Goal: Information Seeking & Learning: Learn about a topic

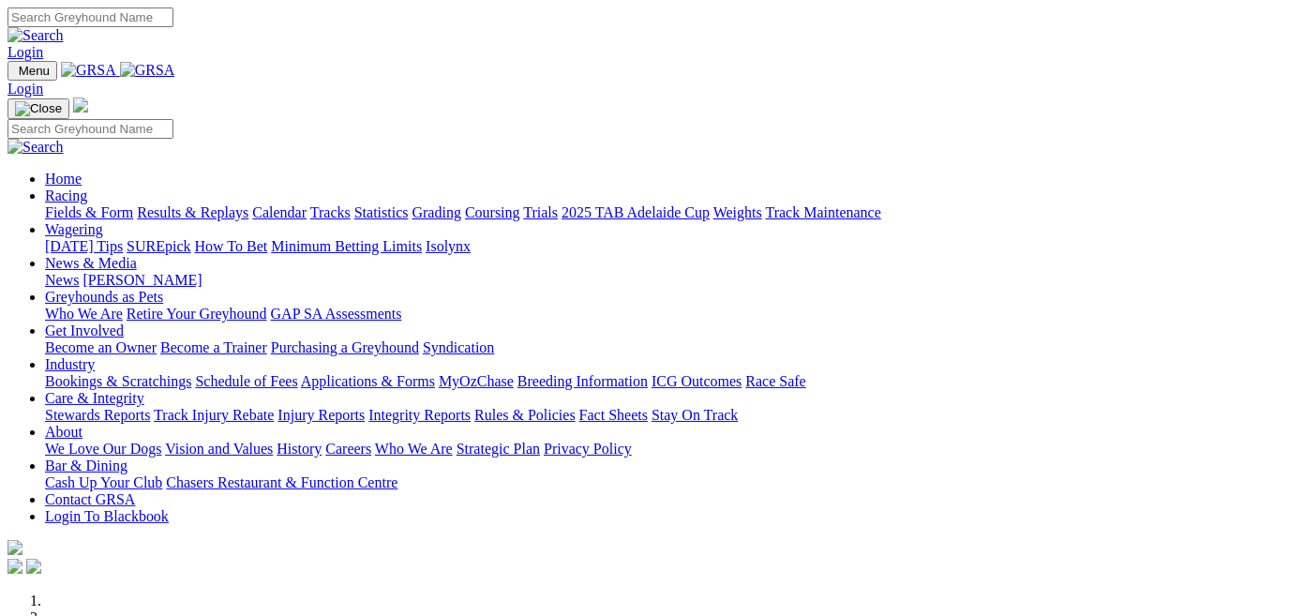
click at [65, 204] on link "Fields & Form" at bounding box center [89, 212] width 88 height 16
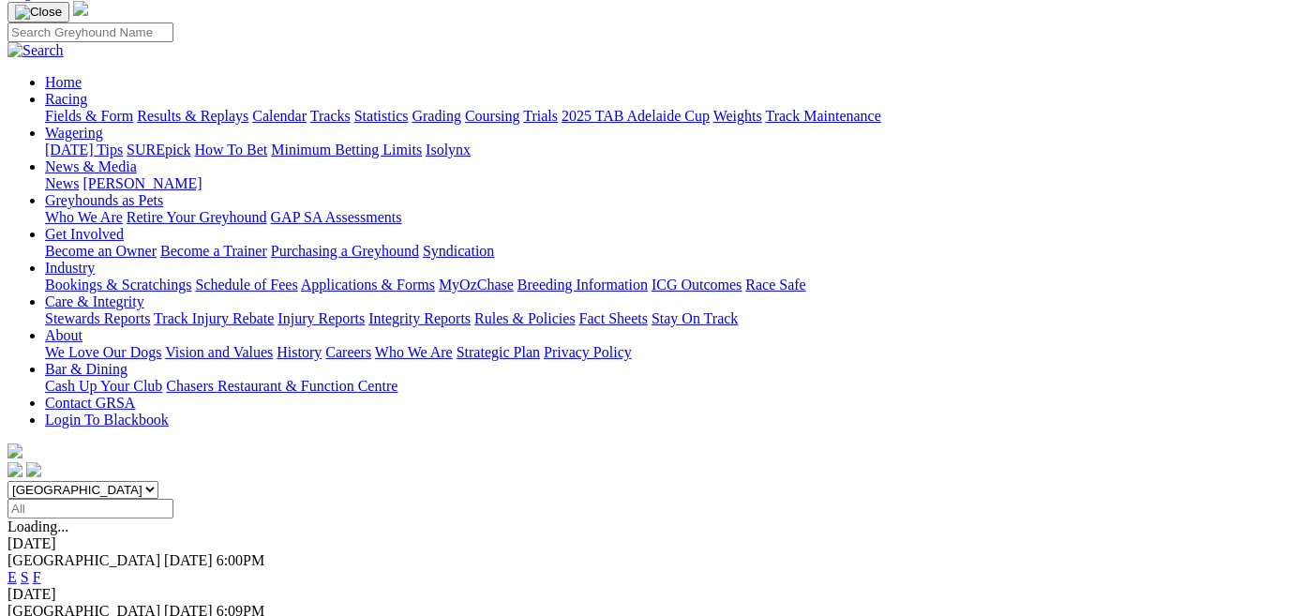
scroll to position [170, 0]
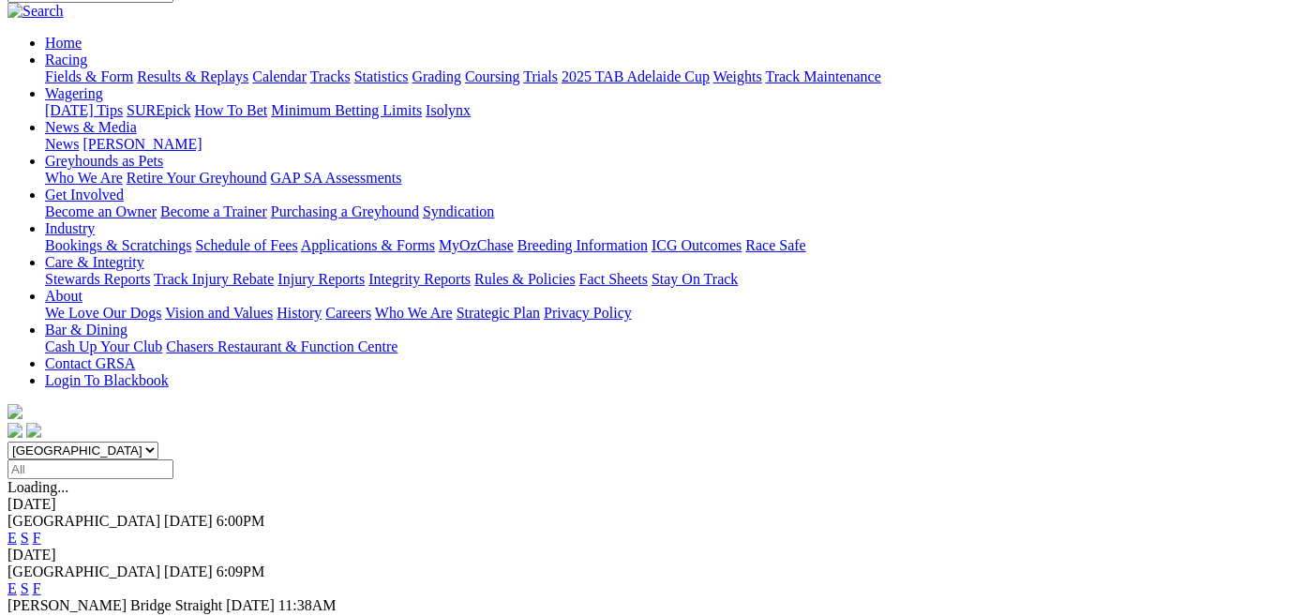
click at [17, 530] on link "E" at bounding box center [11, 538] width 9 height 16
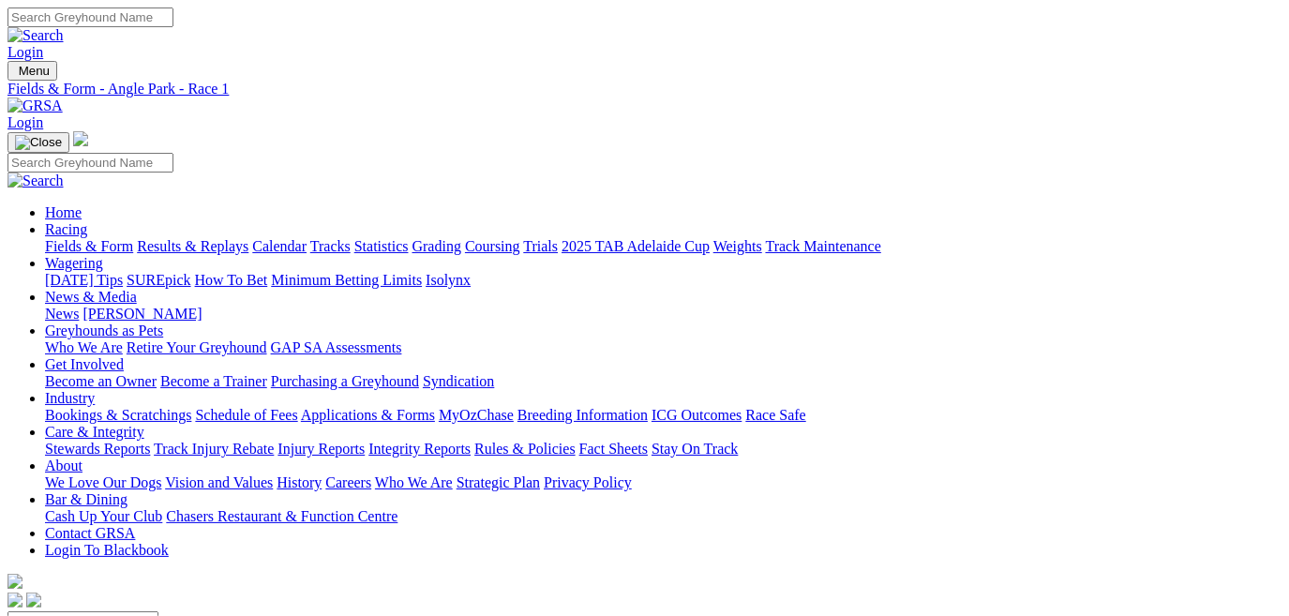
click at [248, 238] on link "Results & Replays" at bounding box center [193, 246] width 112 height 16
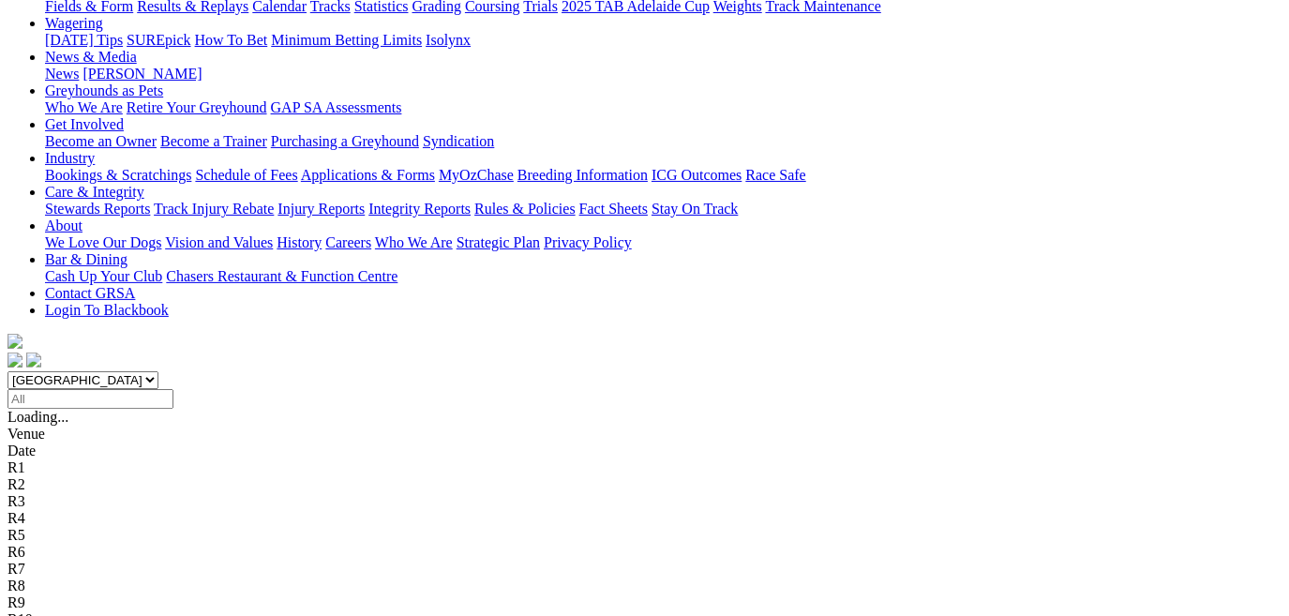
scroll to position [255, 0]
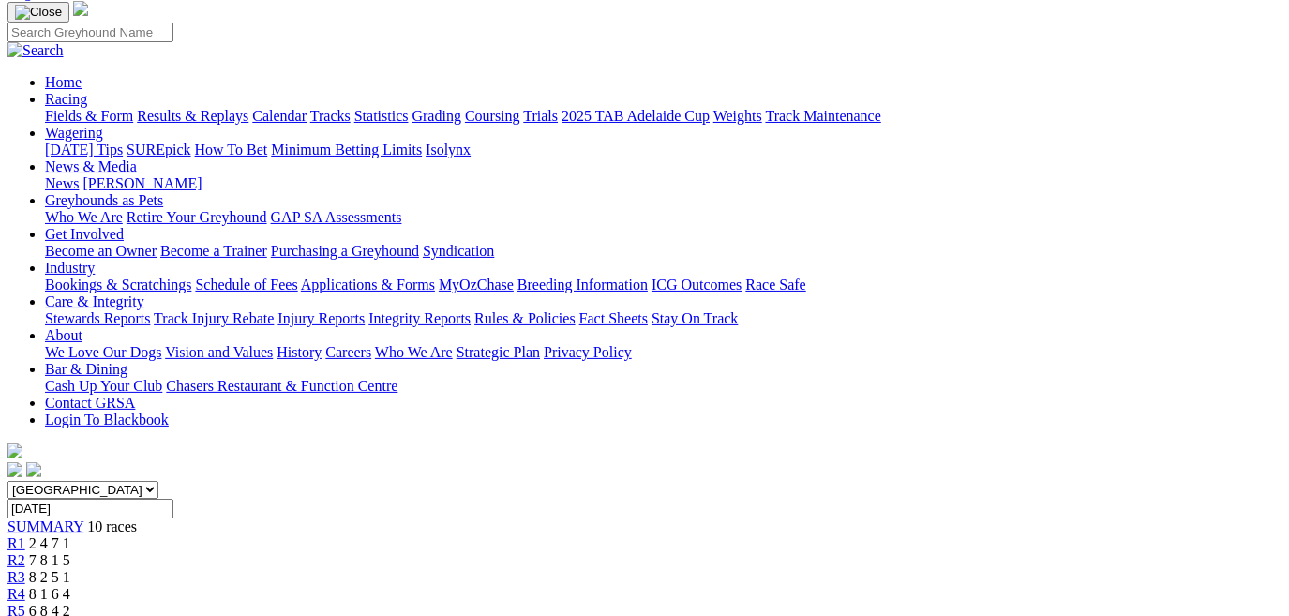
scroll to position [170, 0]
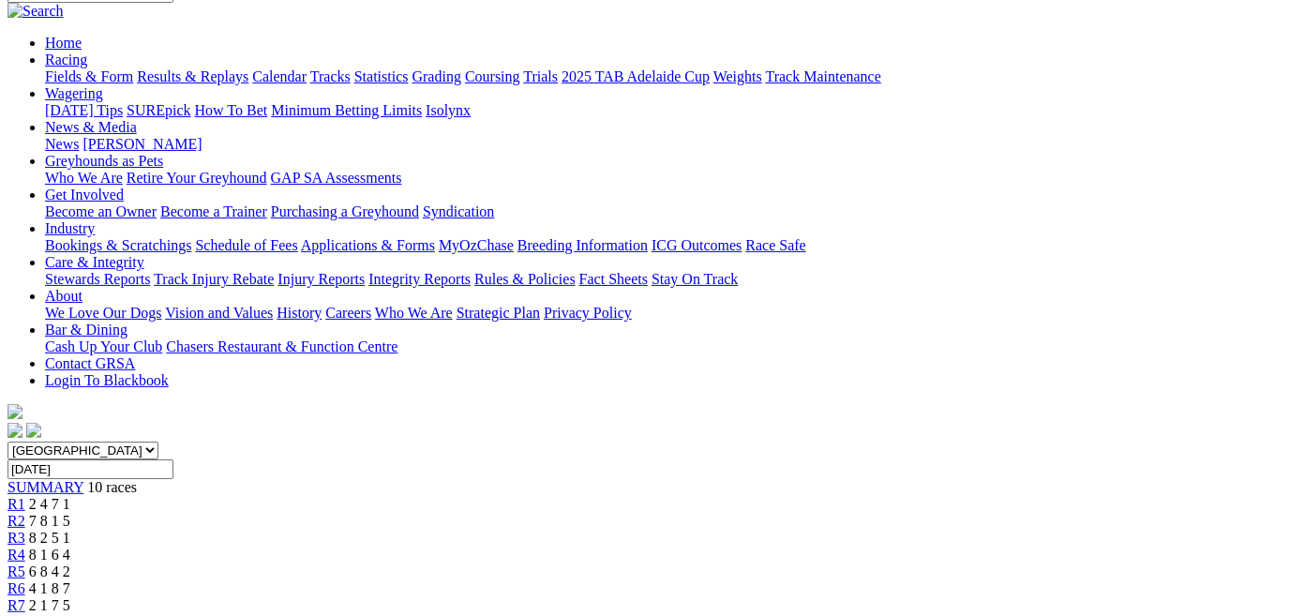
click at [25, 530] on span "R3" at bounding box center [16, 538] width 18 height 16
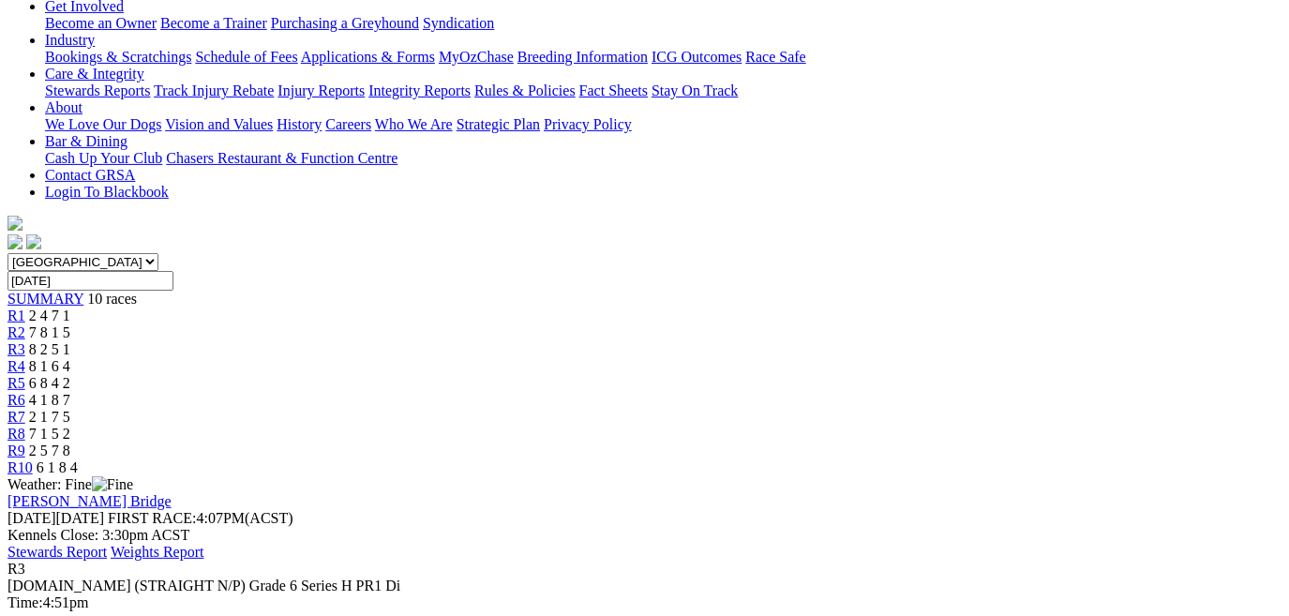
scroll to position [255, 0]
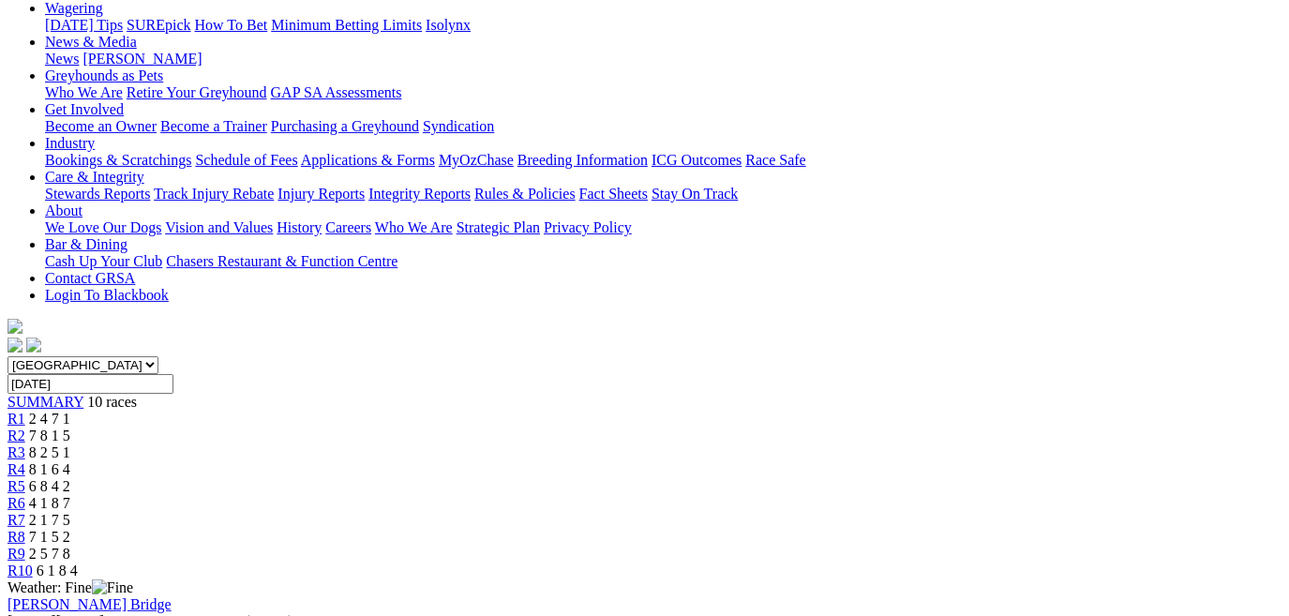
click at [342, 427] on div "R2 7 8 1 5" at bounding box center [644, 435] width 1274 height 17
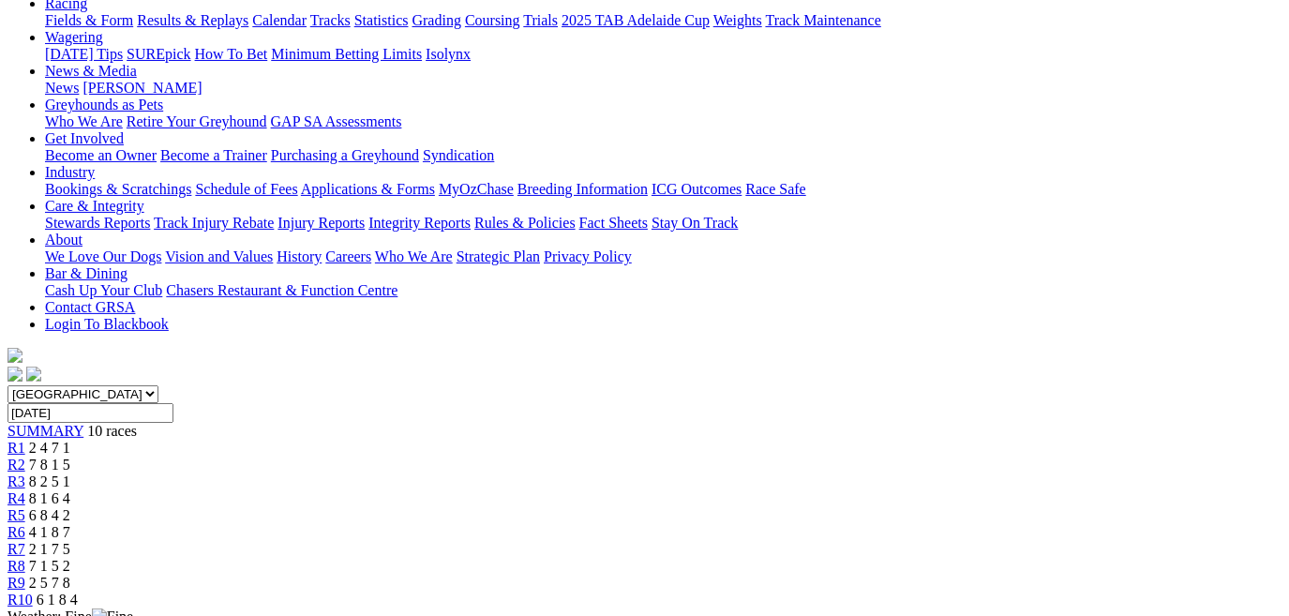
scroll to position [255, 0]
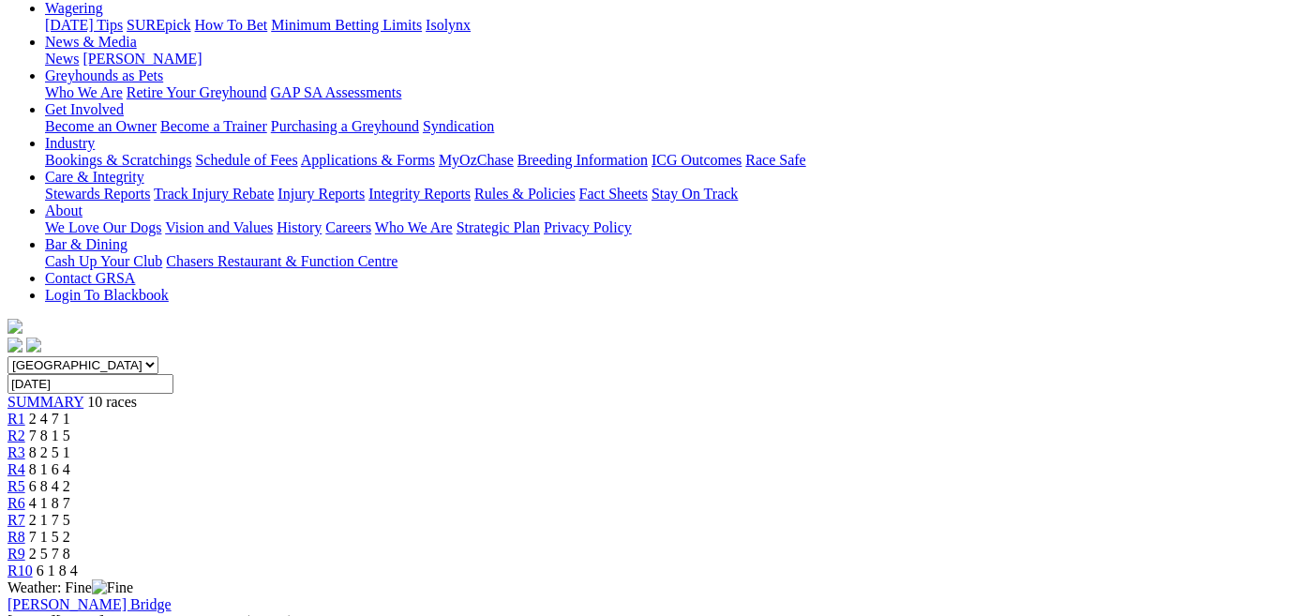
click at [25, 411] on span "R1" at bounding box center [16, 419] width 18 height 16
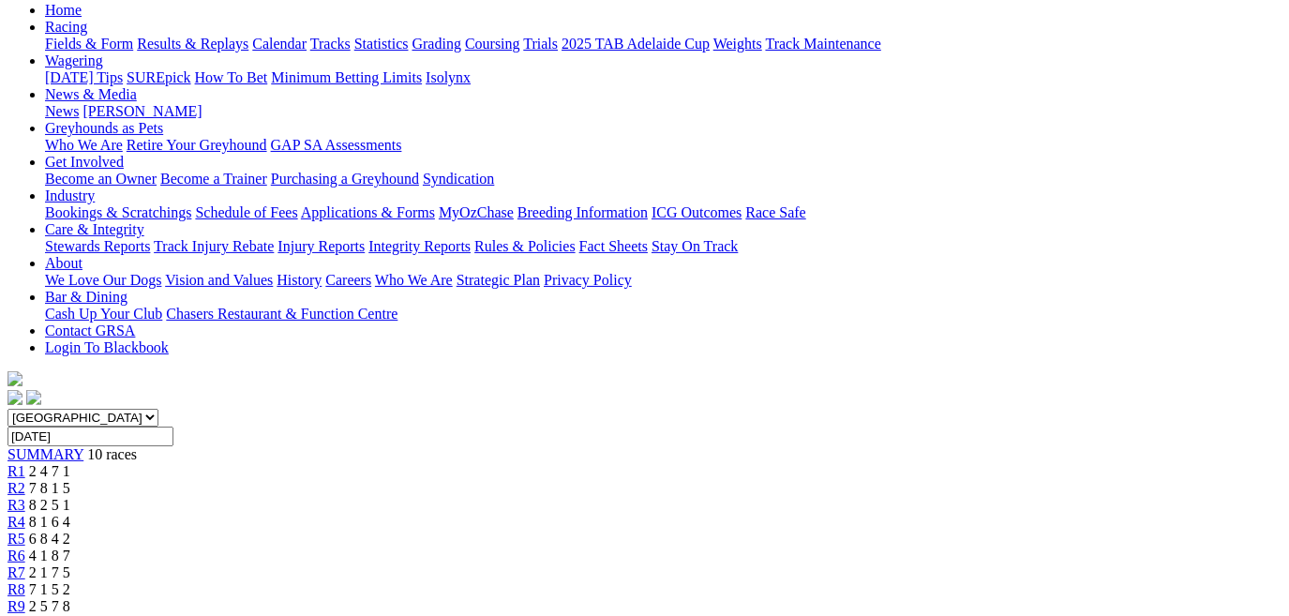
scroll to position [170, 0]
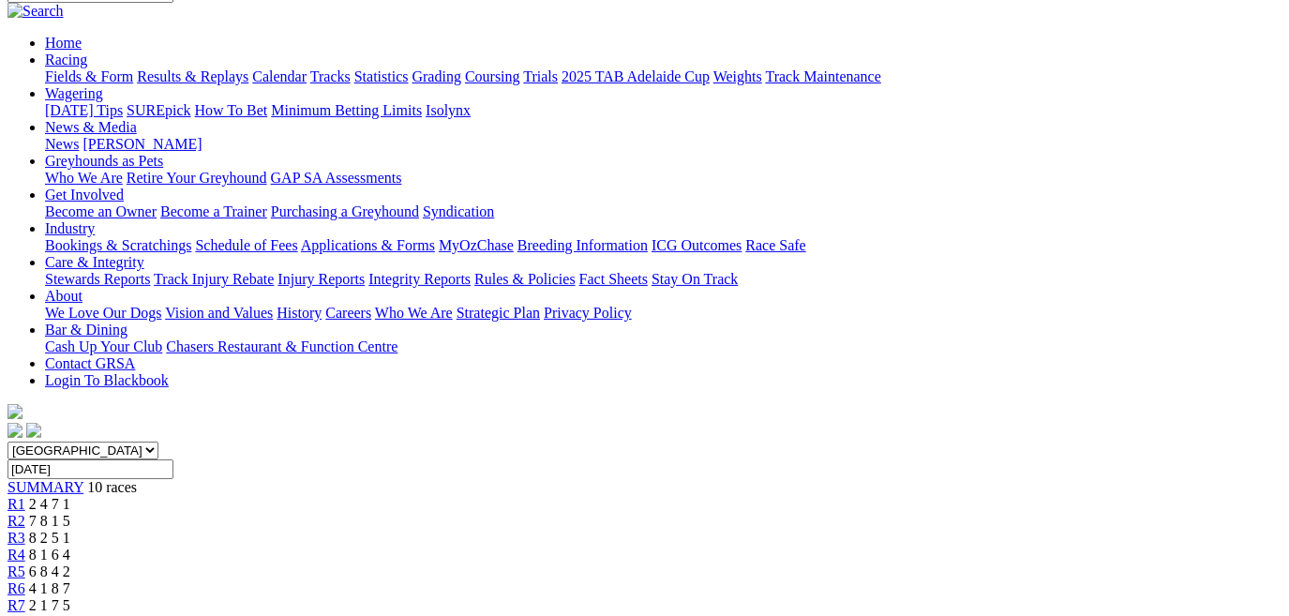
click at [25, 513] on link "R2" at bounding box center [16, 521] width 18 height 16
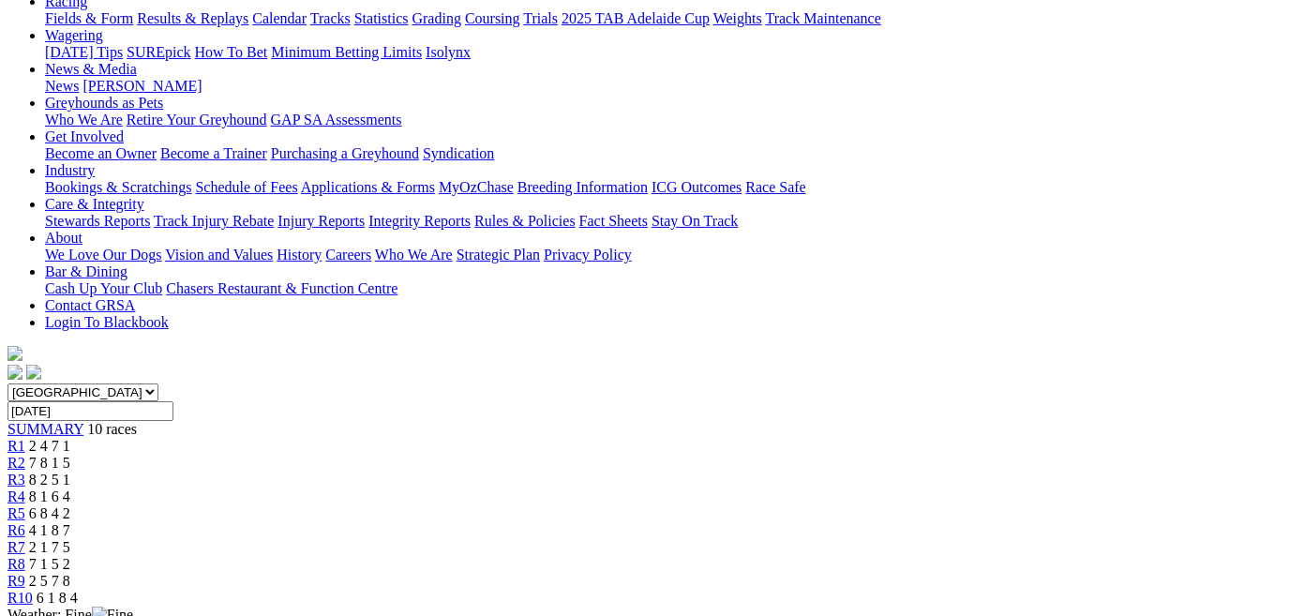
scroll to position [255, 0]
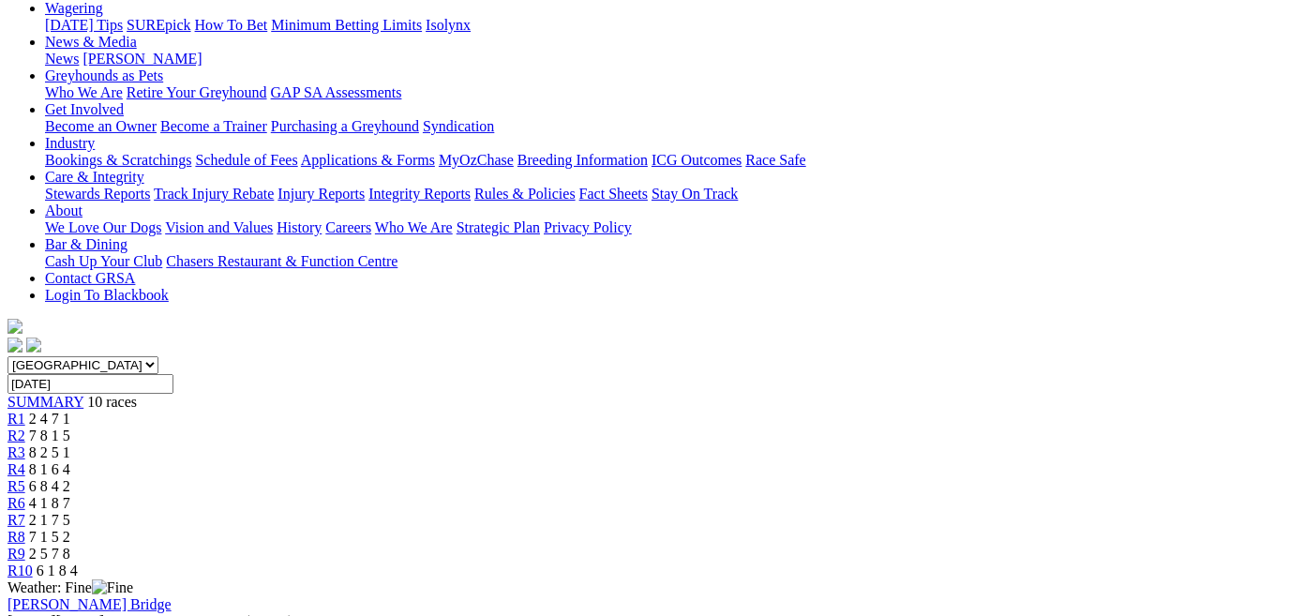
click at [25, 411] on link "R1" at bounding box center [16, 419] width 18 height 16
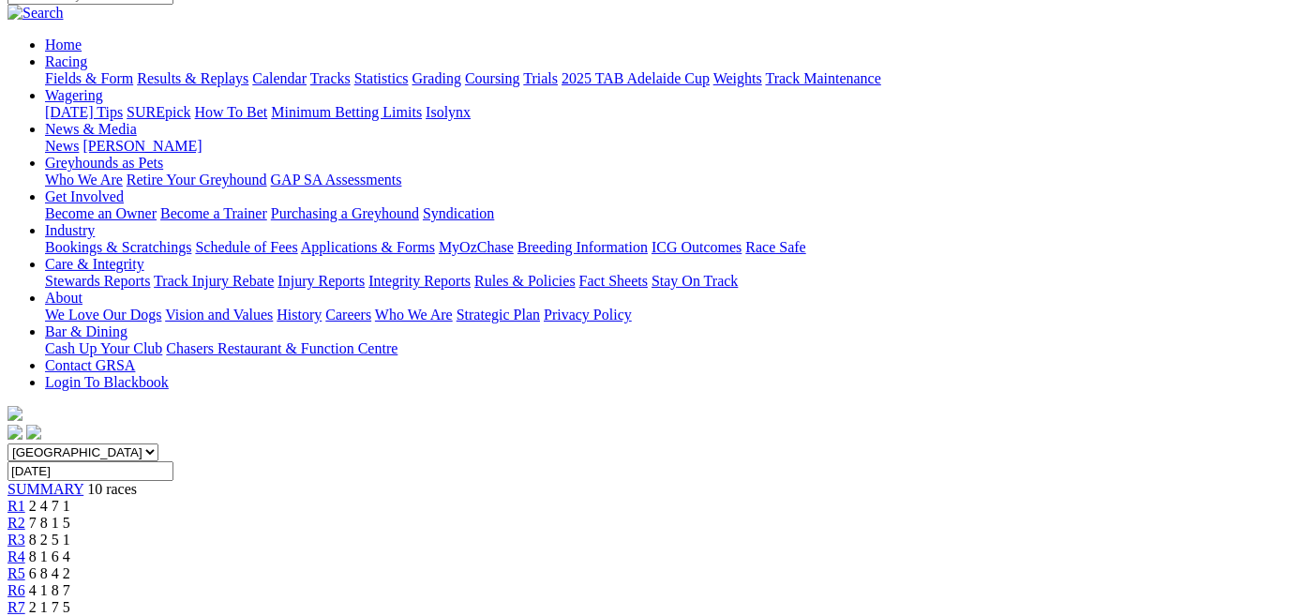
scroll to position [170, 0]
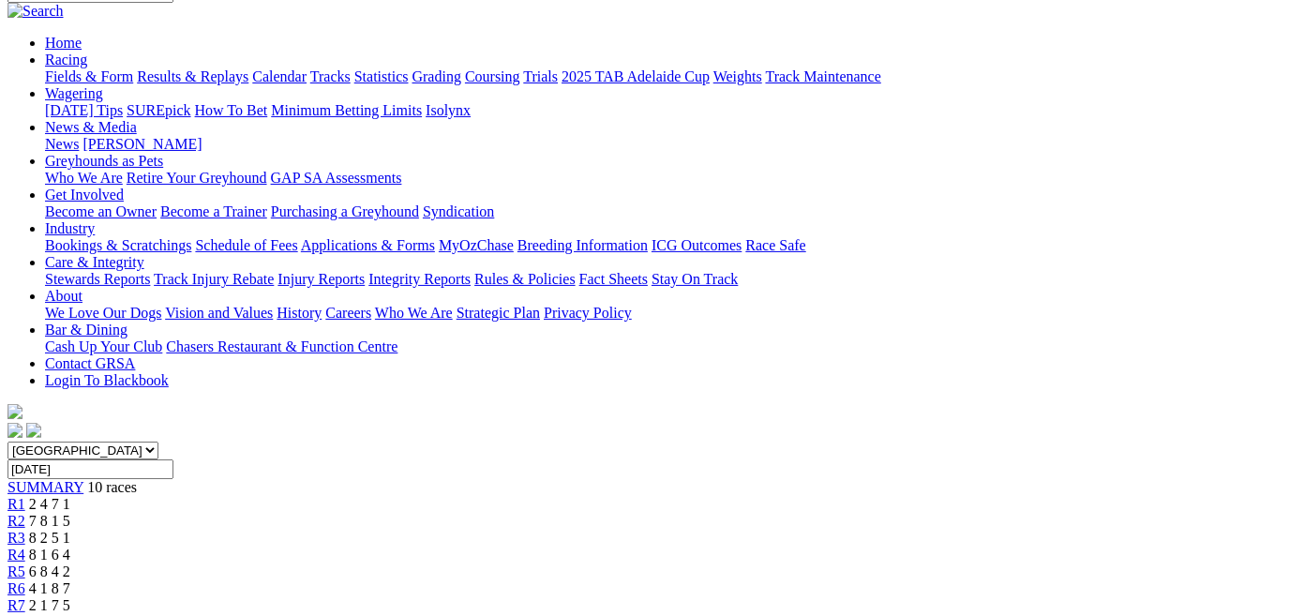
click at [25, 546] on link "R4" at bounding box center [16, 554] width 18 height 16
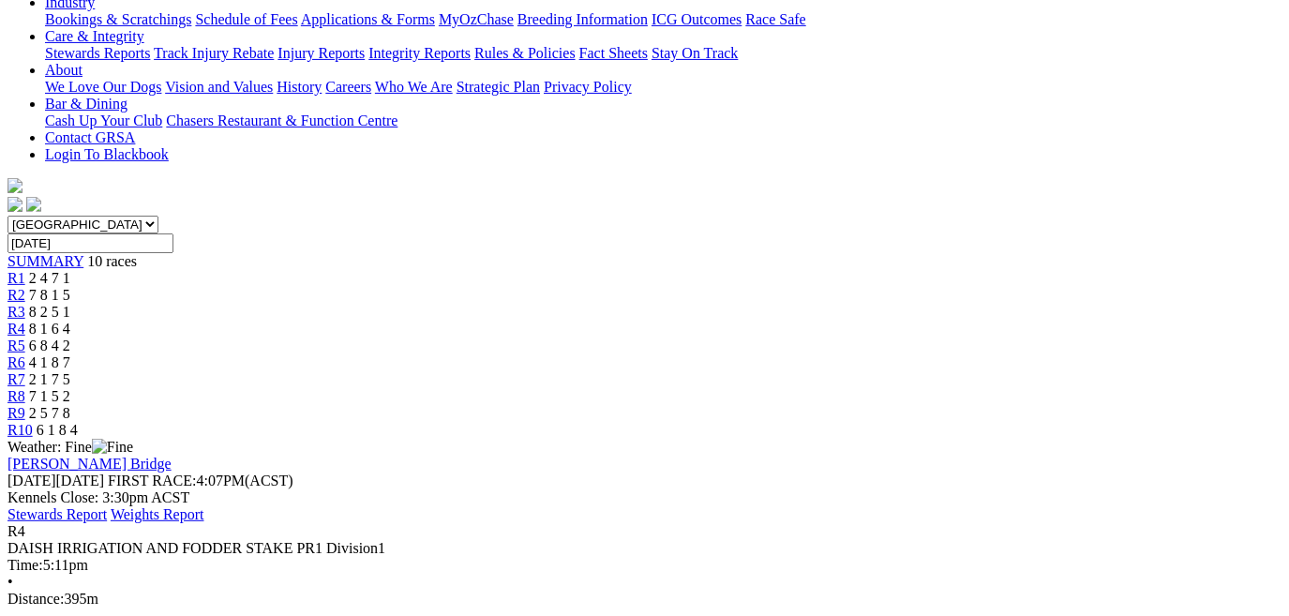
scroll to position [426, 0]
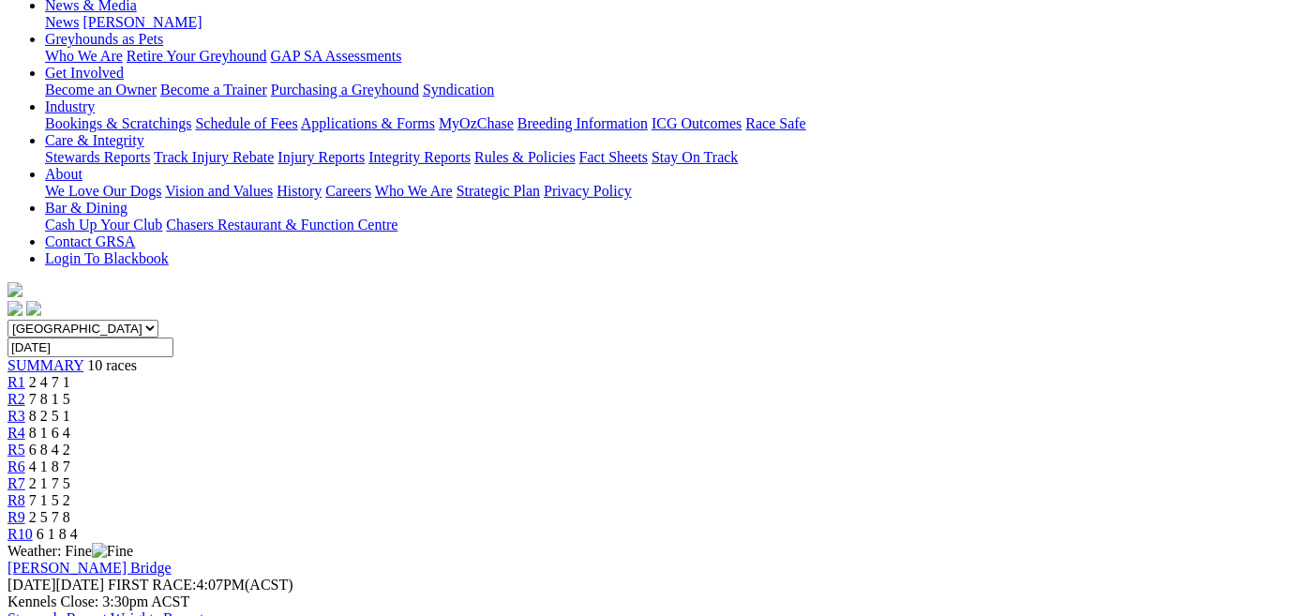
scroll to position [170, 0]
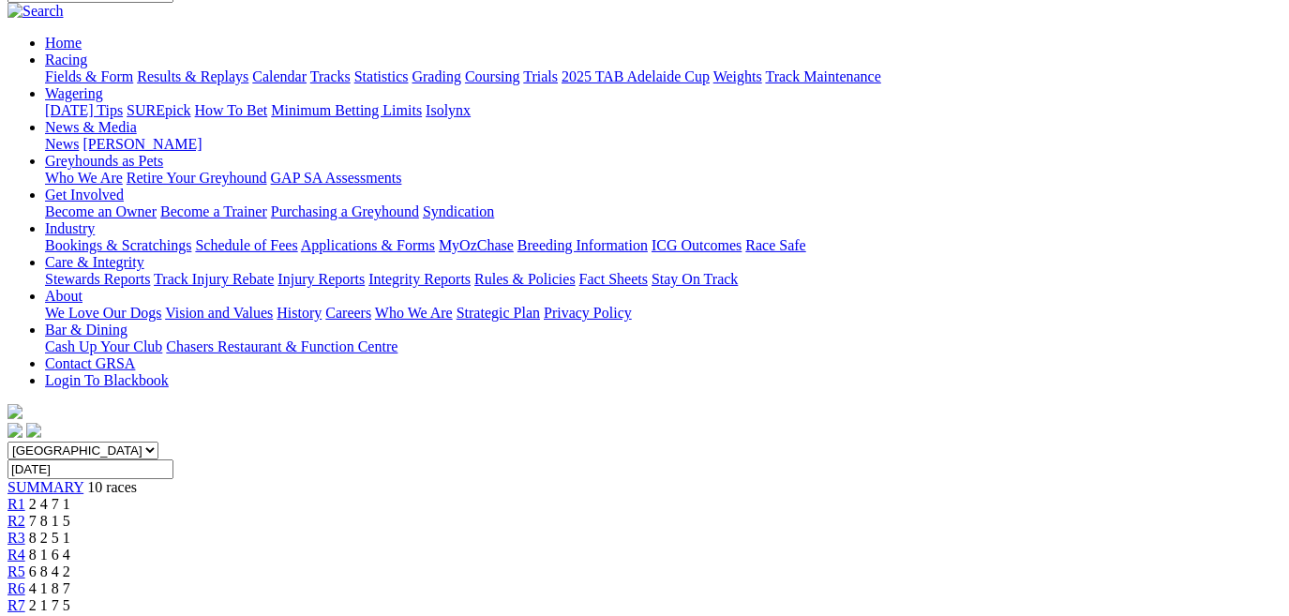
click at [25, 563] on span "R5" at bounding box center [16, 571] width 18 height 16
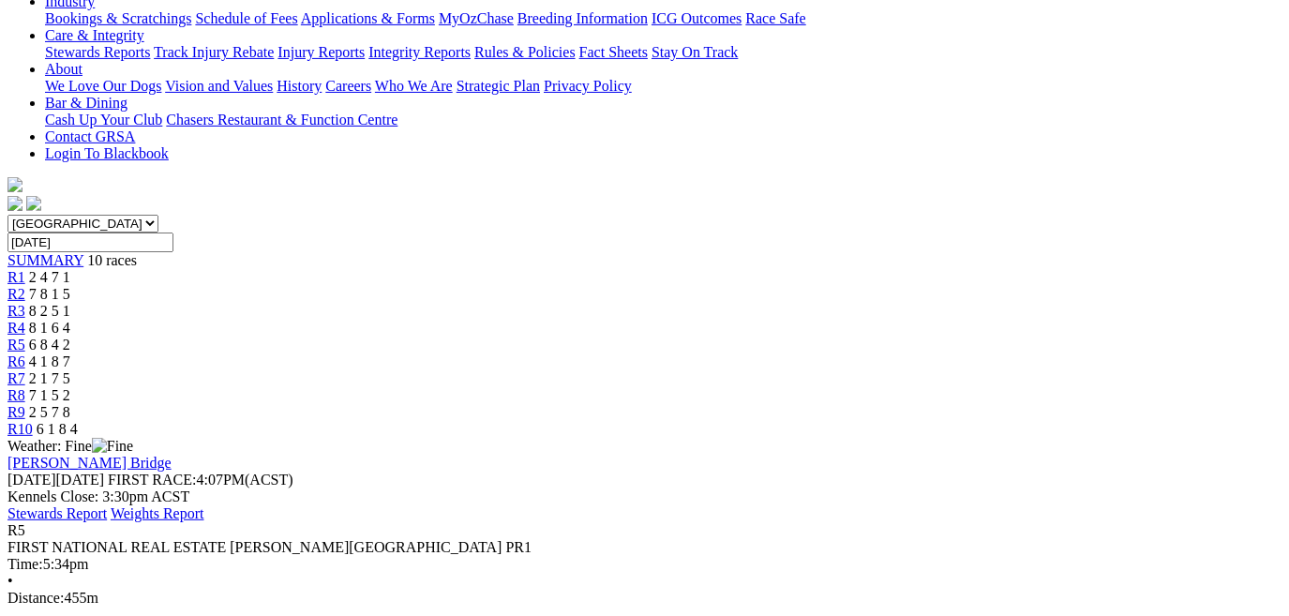
scroll to position [426, 0]
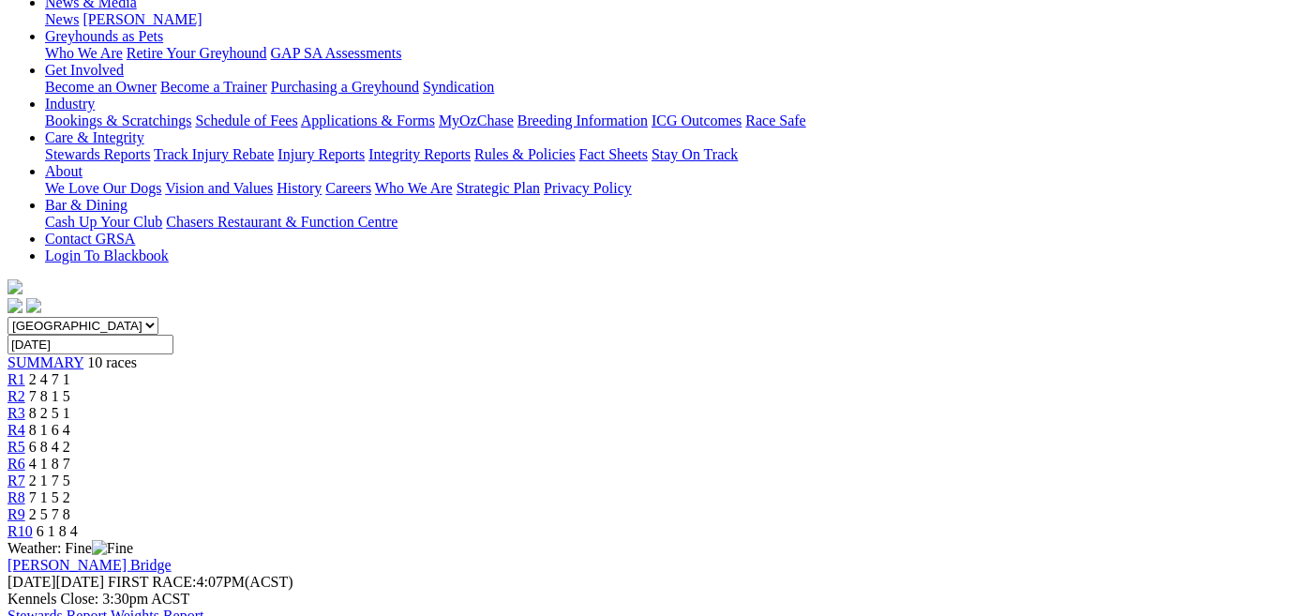
scroll to position [255, 0]
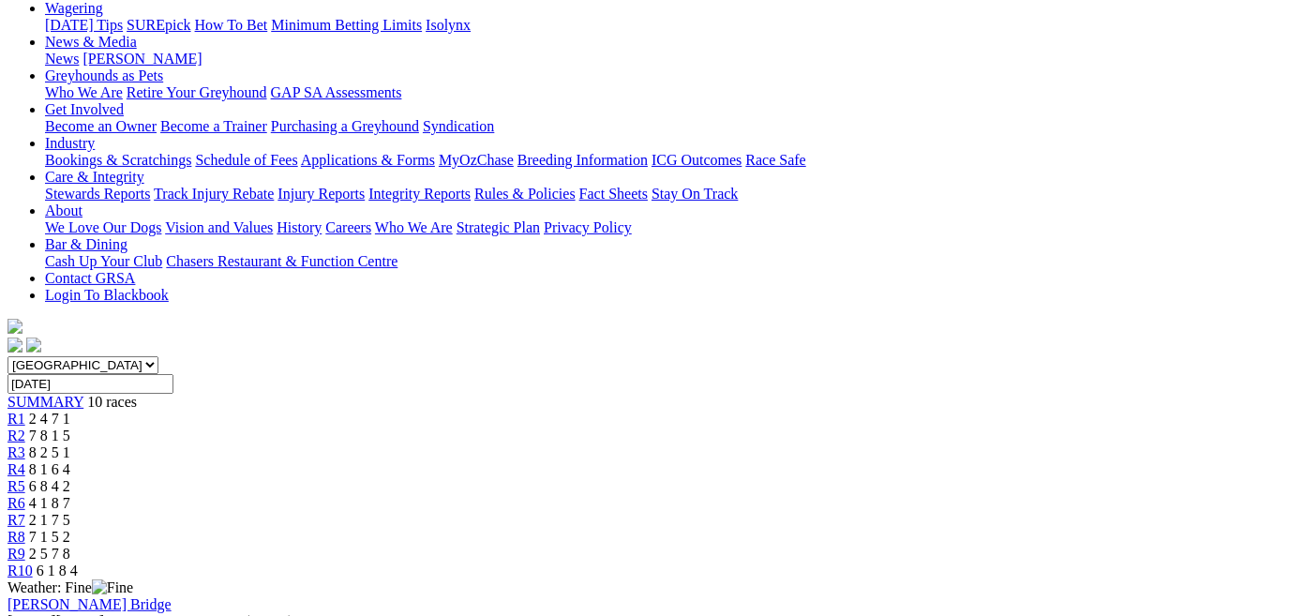
click at [25, 495] on span "R6" at bounding box center [16, 503] width 18 height 16
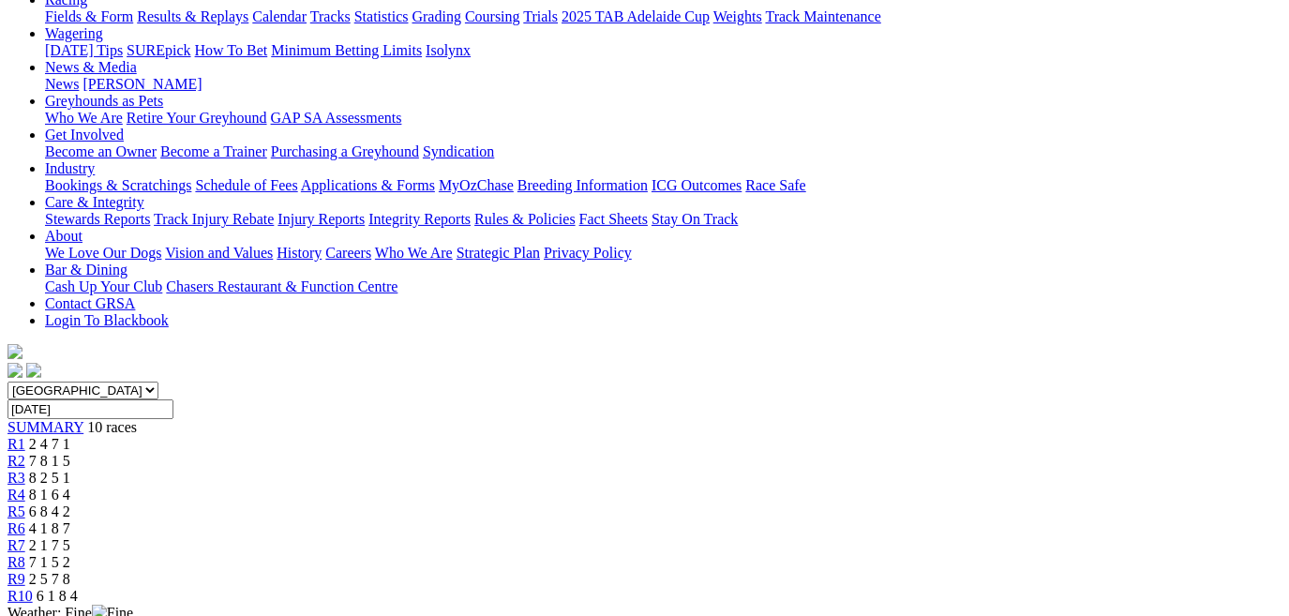
scroll to position [255, 0]
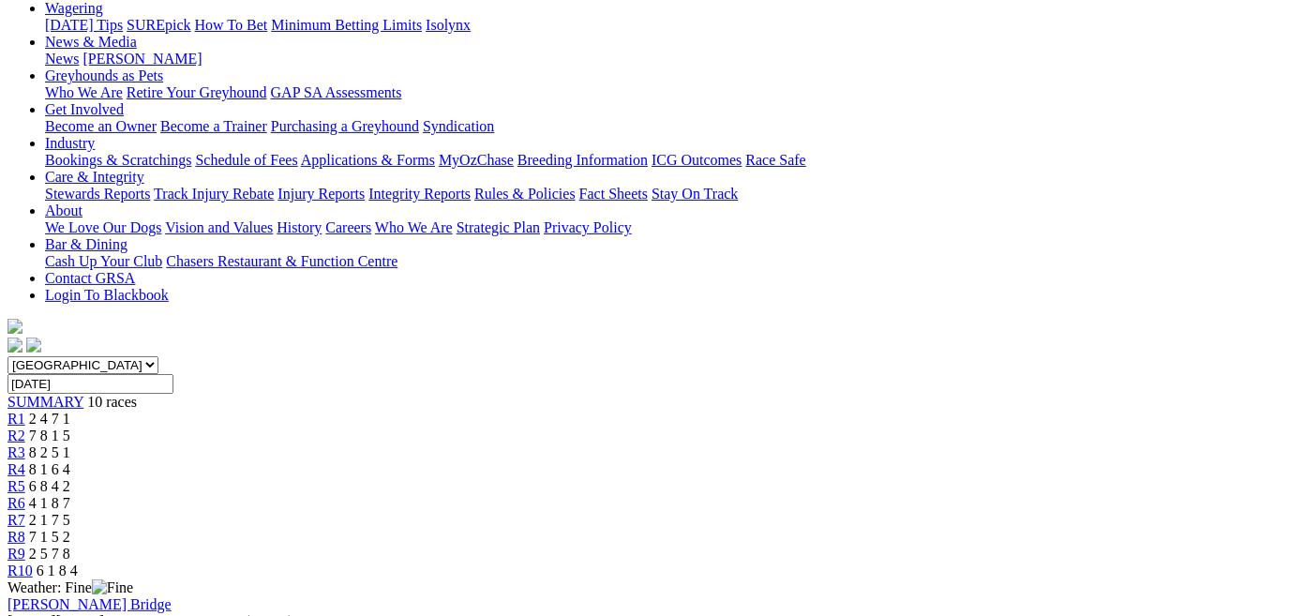
click at [25, 529] on link "R8" at bounding box center [16, 537] width 18 height 16
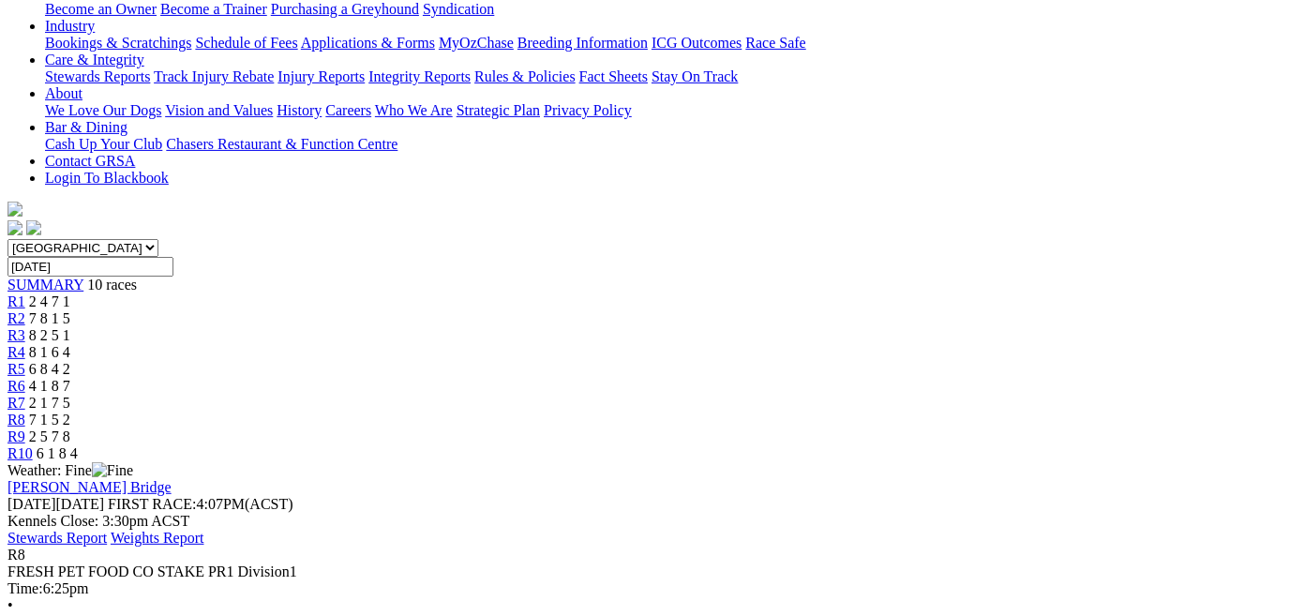
scroll to position [340, 0]
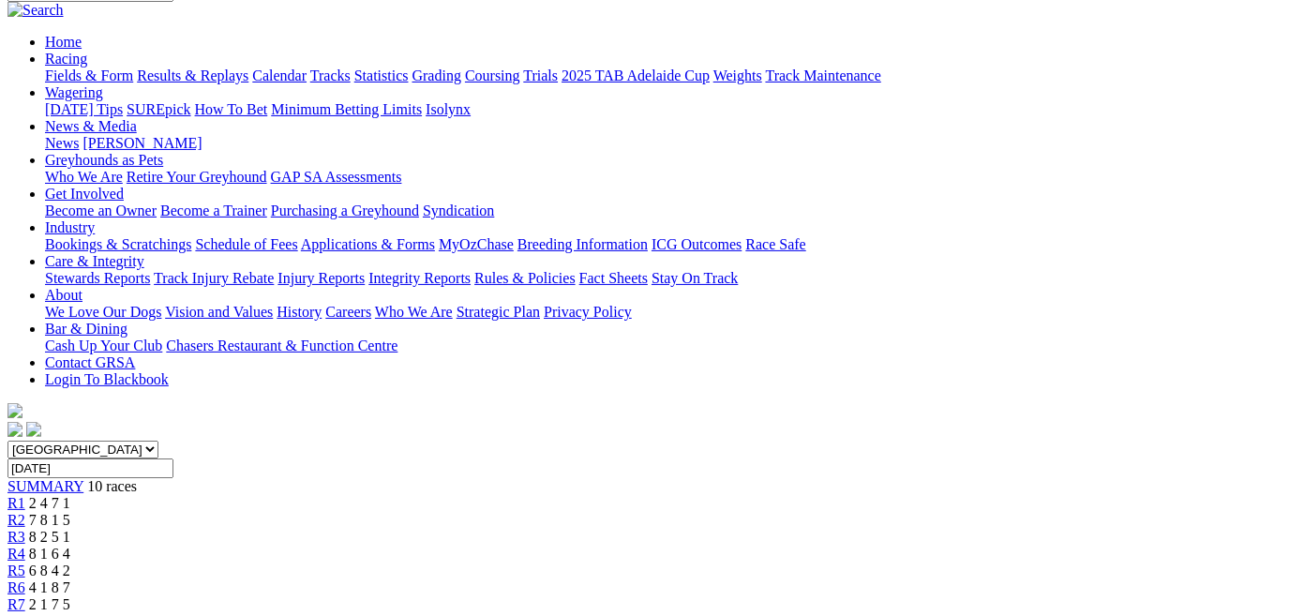
scroll to position [170, 0]
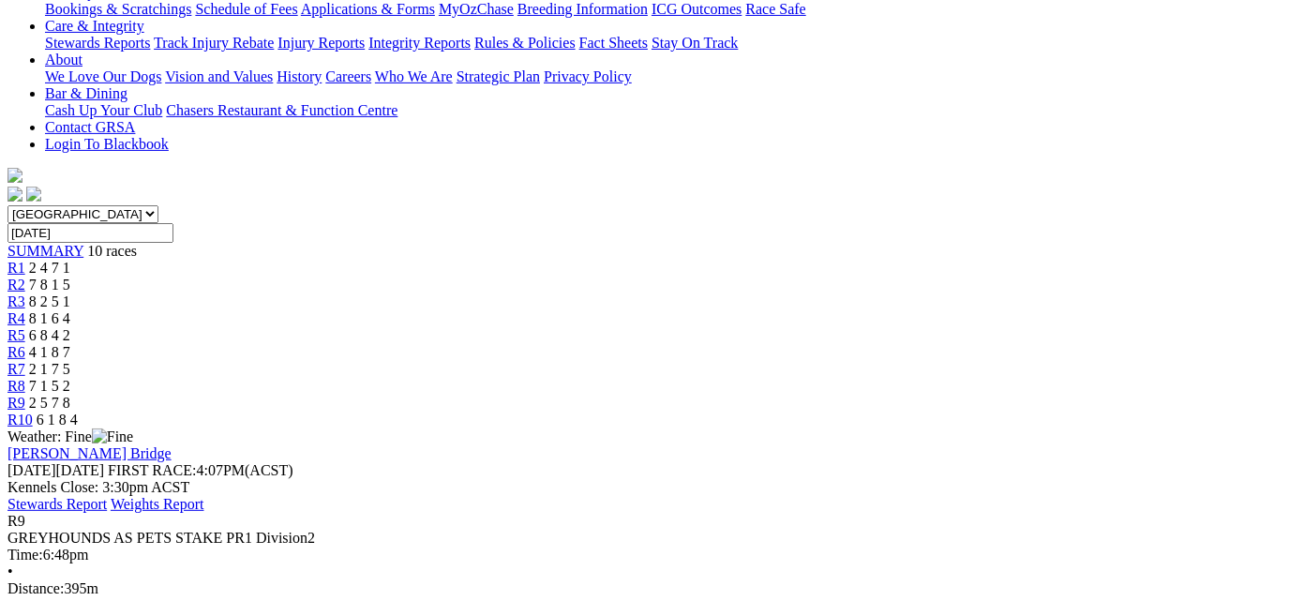
scroll to position [426, 0]
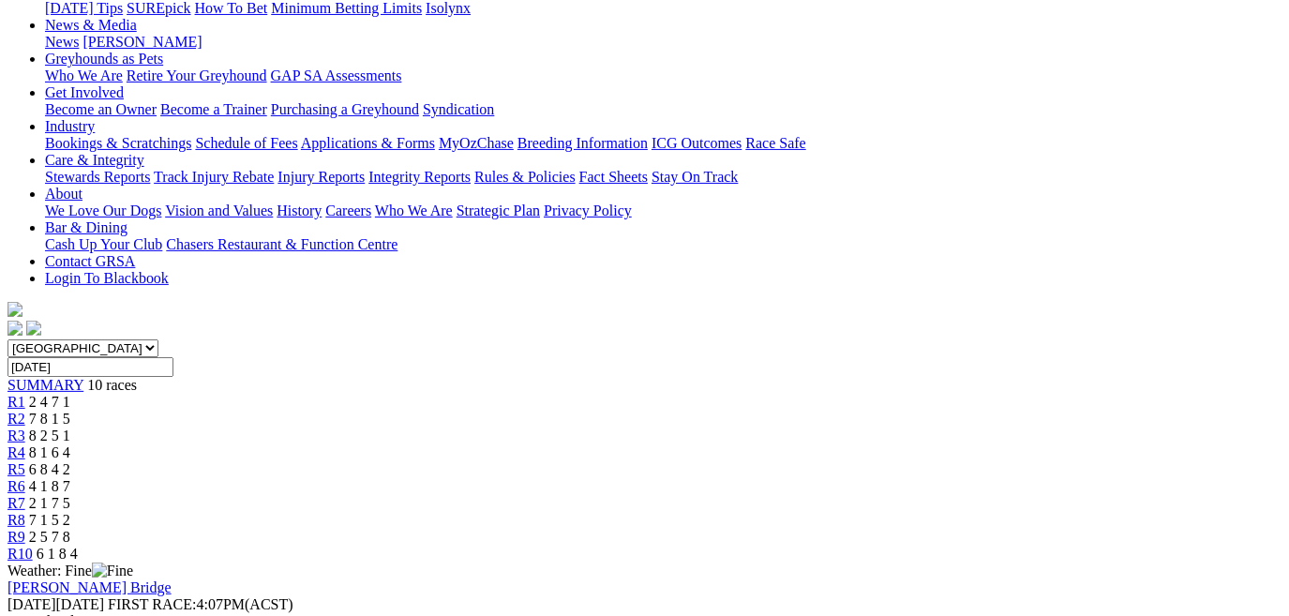
scroll to position [255, 0]
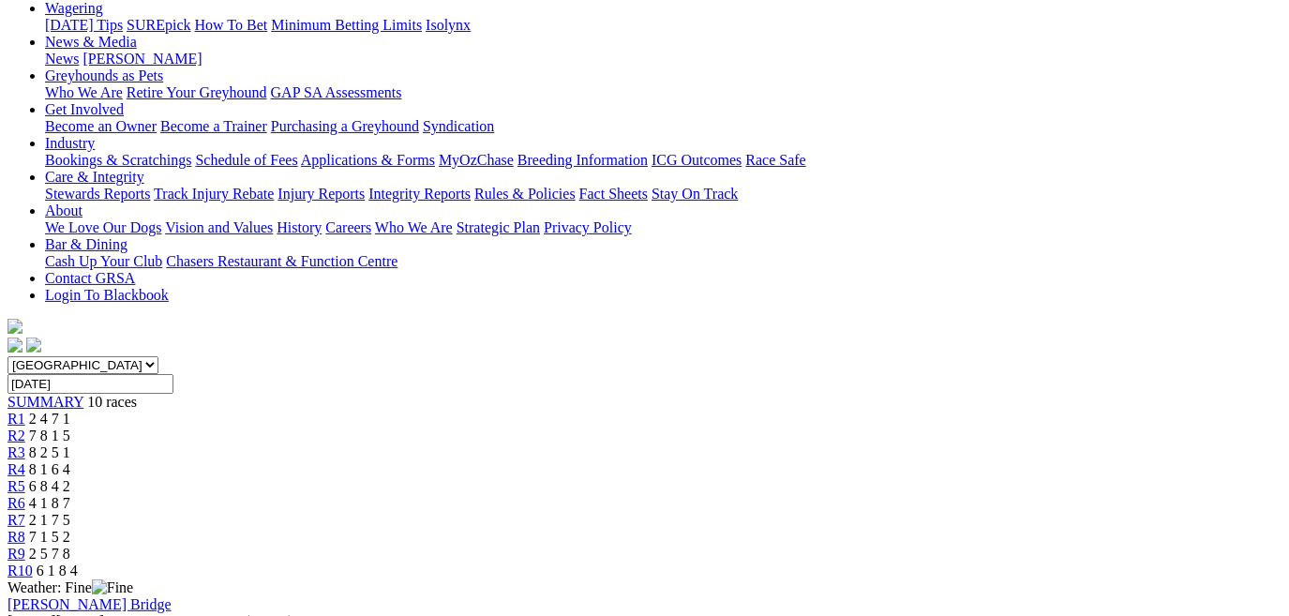
click at [1177, 562] on div "R10 6 1 8 4" at bounding box center [644, 570] width 1274 height 17
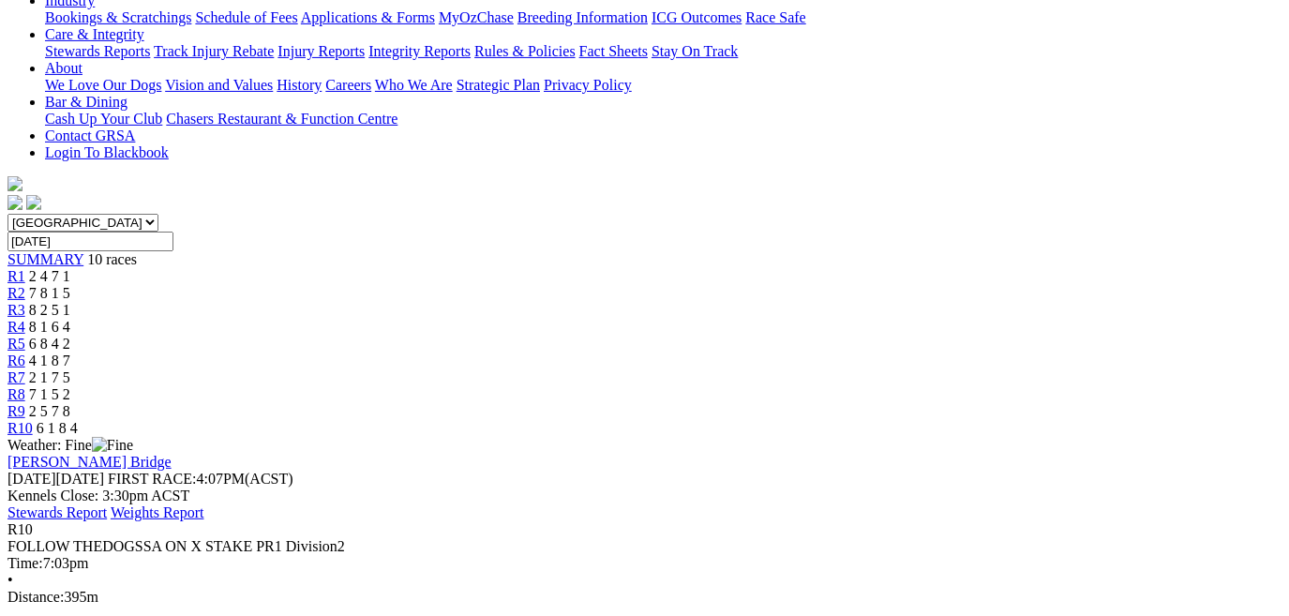
scroll to position [426, 0]
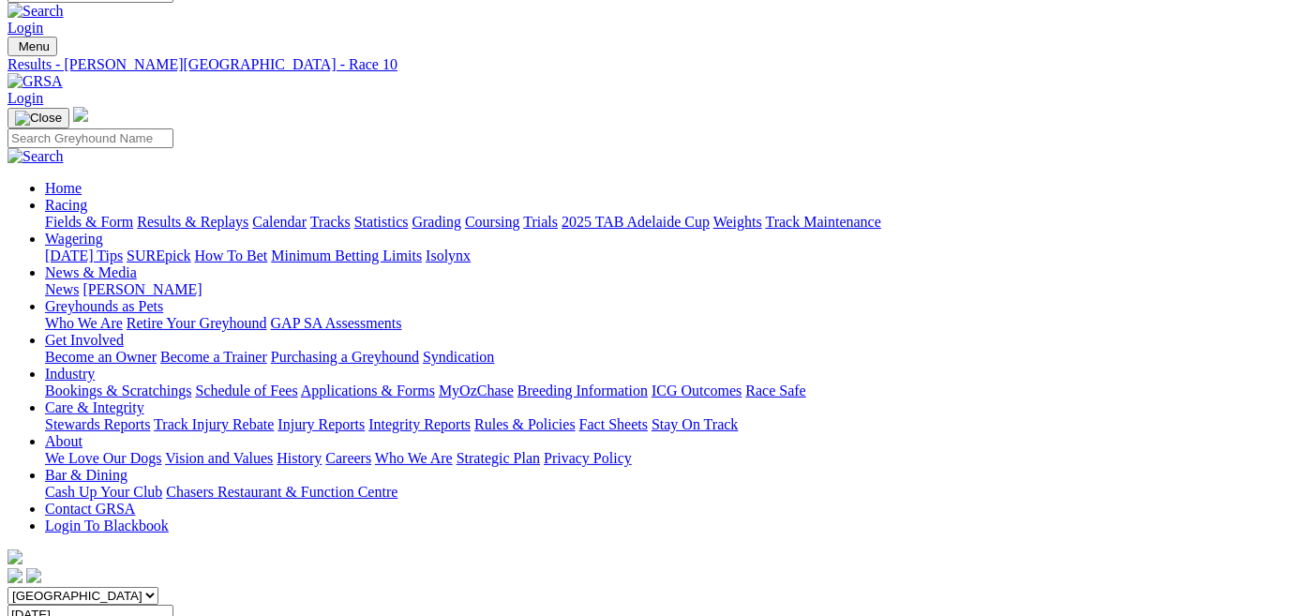
scroll to position [0, 0]
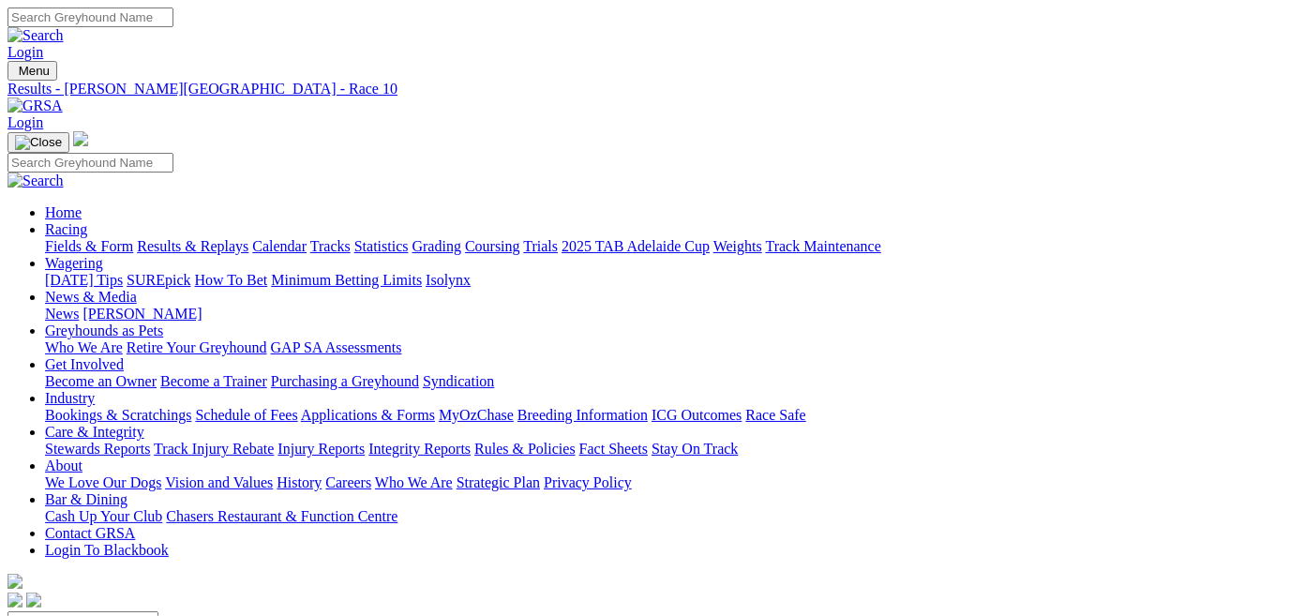
click at [471, 272] on link "Isolynx" at bounding box center [448, 280] width 45 height 16
click at [102, 238] on link "Fields & Form" at bounding box center [89, 246] width 88 height 16
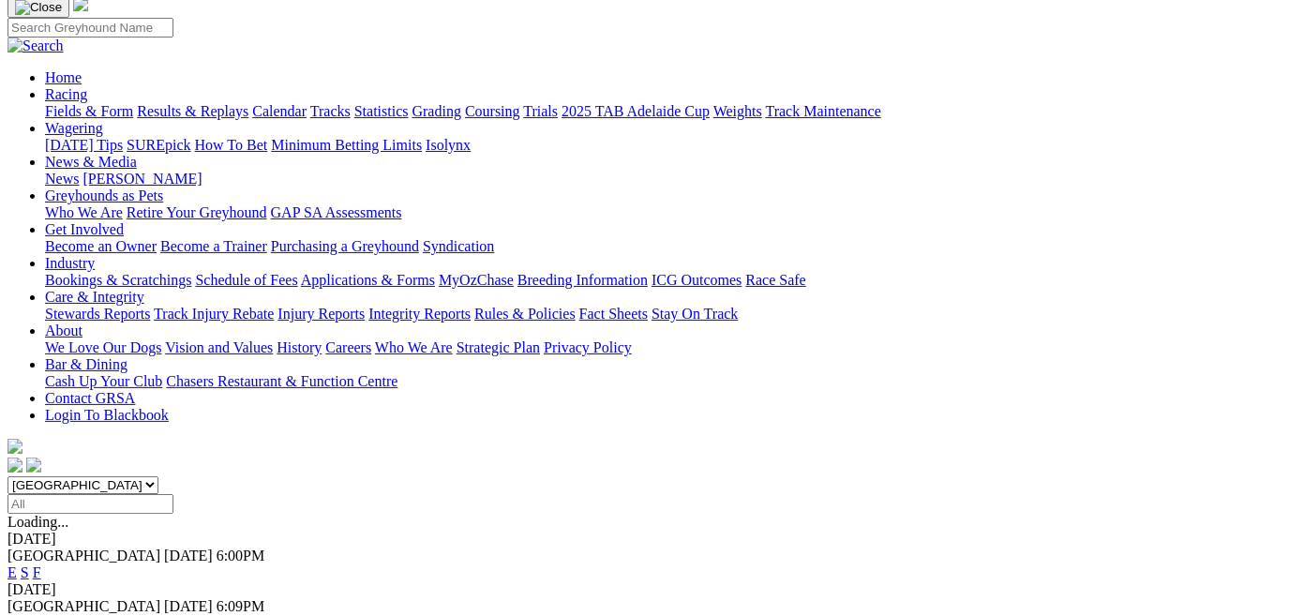
scroll to position [170, 0]
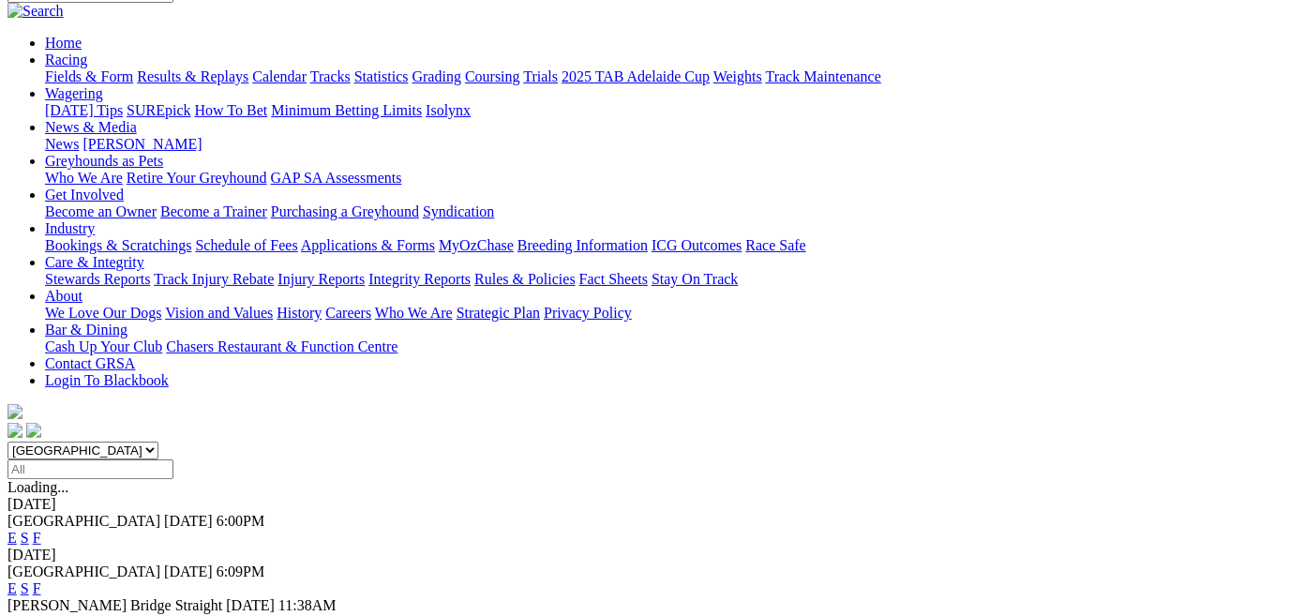
click at [17, 530] on link "E" at bounding box center [11, 538] width 9 height 16
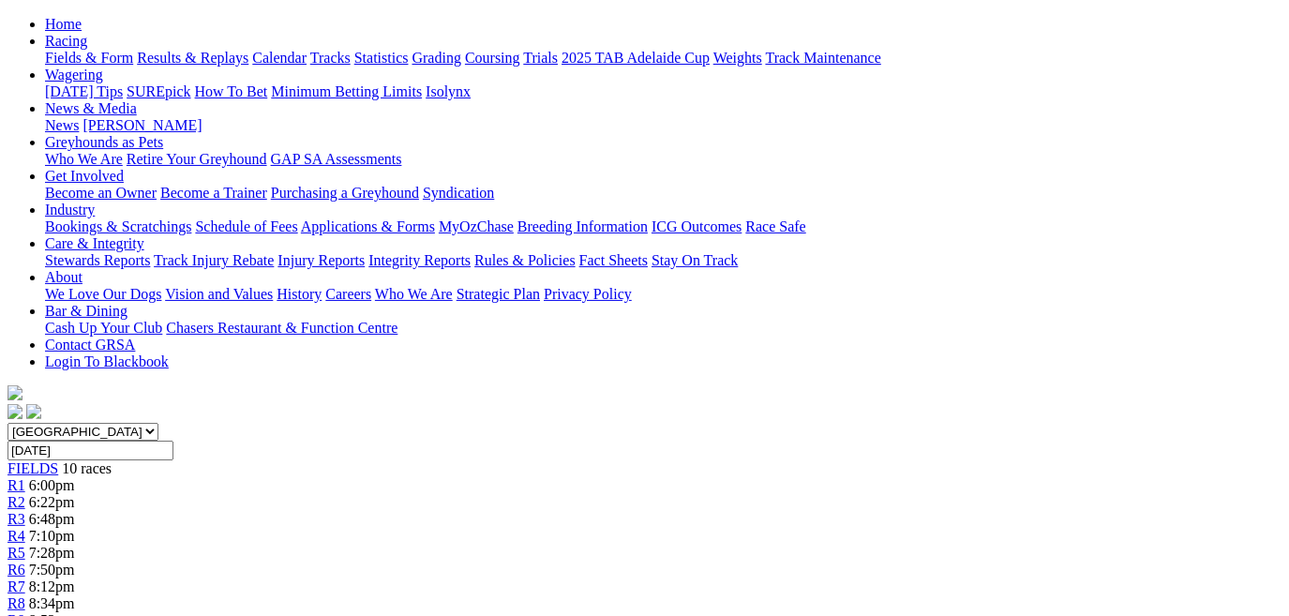
scroll to position [170, 0]
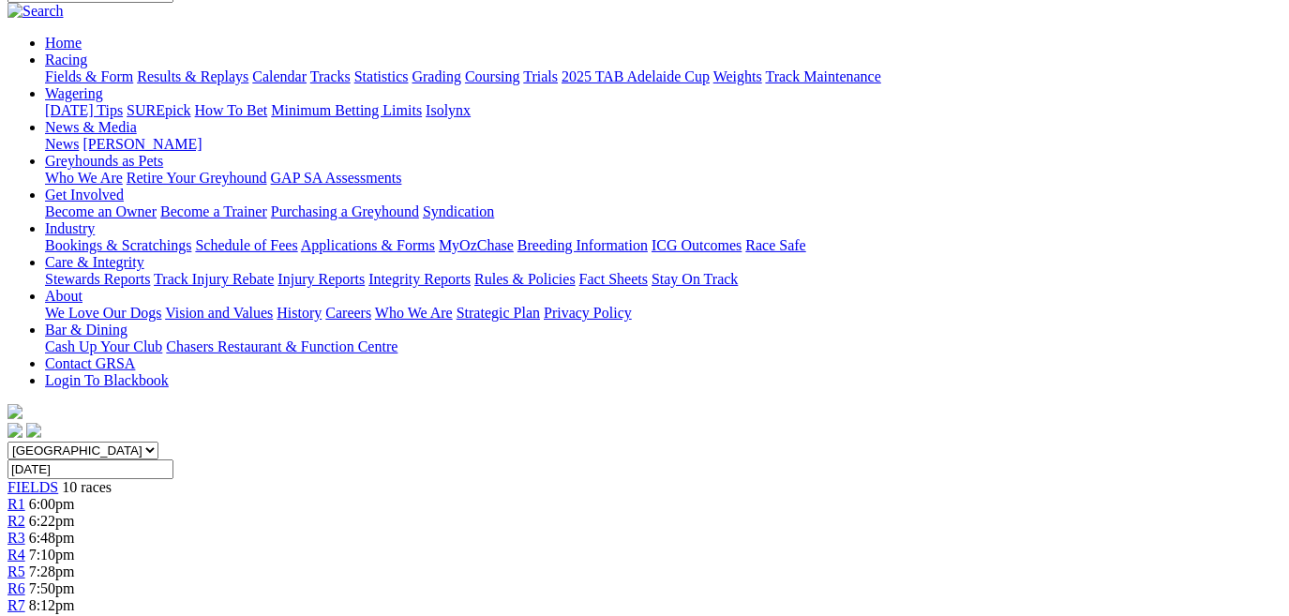
click at [25, 513] on link "R2" at bounding box center [16, 521] width 18 height 16
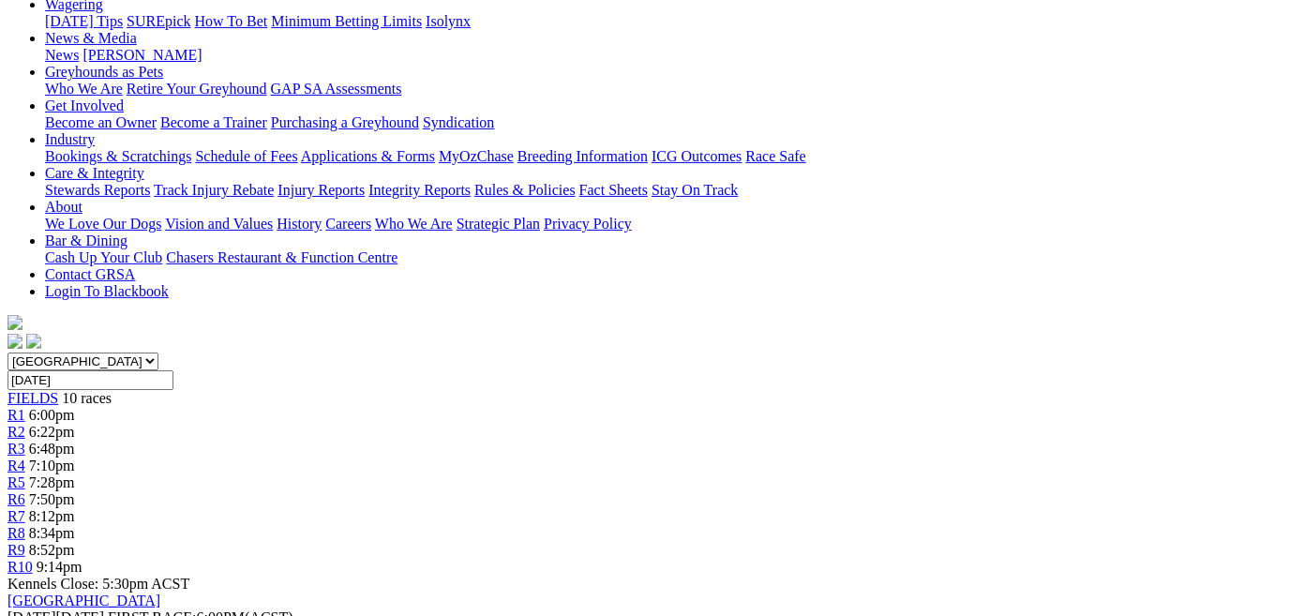
scroll to position [255, 0]
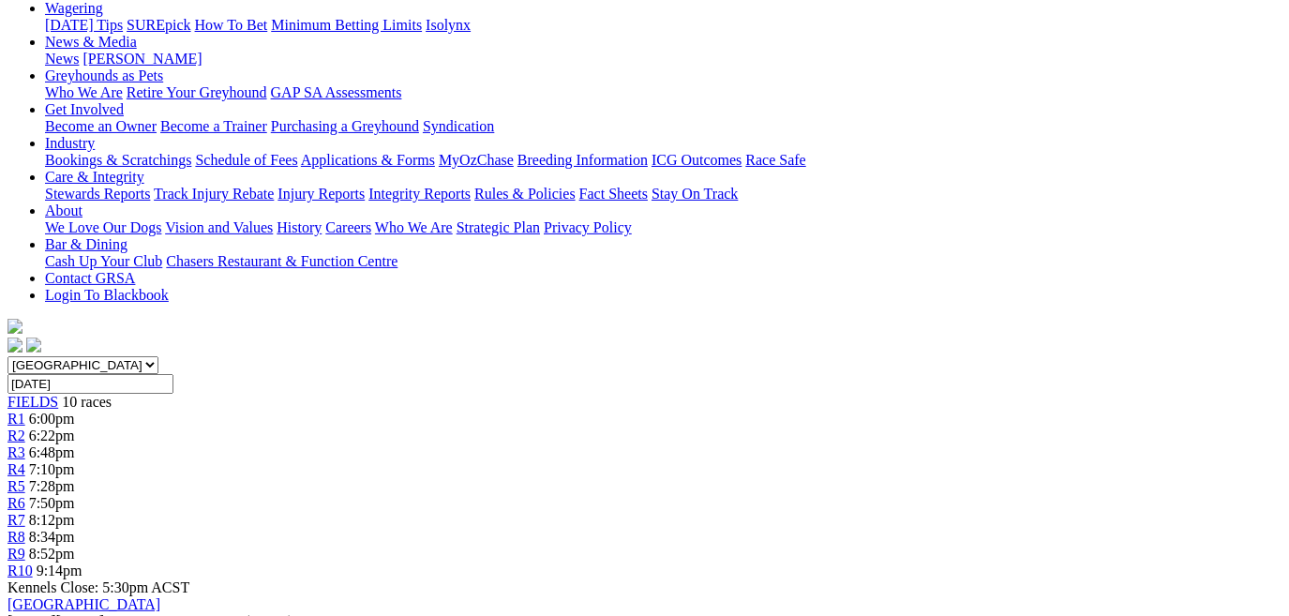
click at [25, 444] on link "R3" at bounding box center [16, 452] width 18 height 16
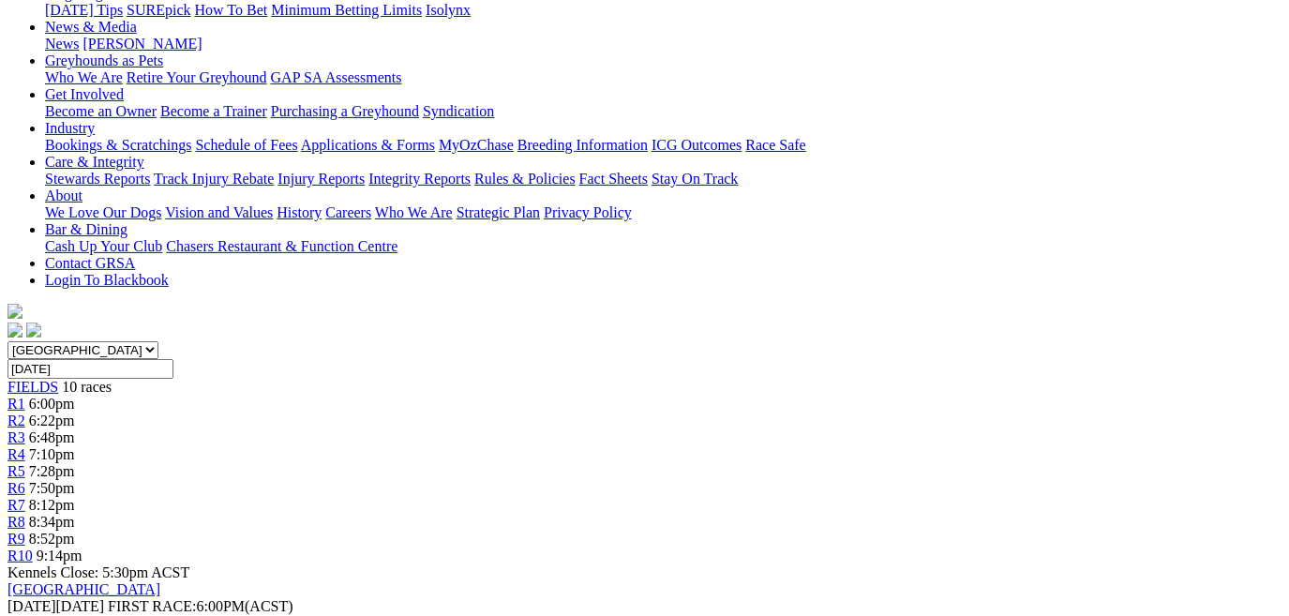
scroll to position [255, 0]
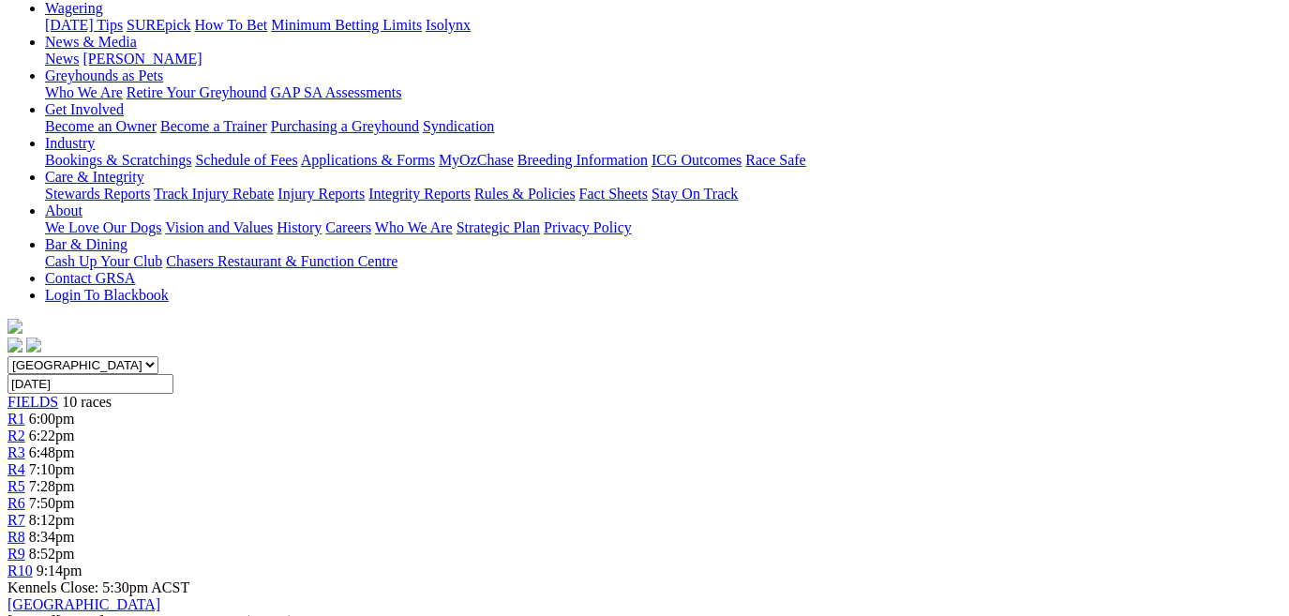
click at [25, 461] on span "R4" at bounding box center [16, 469] width 18 height 16
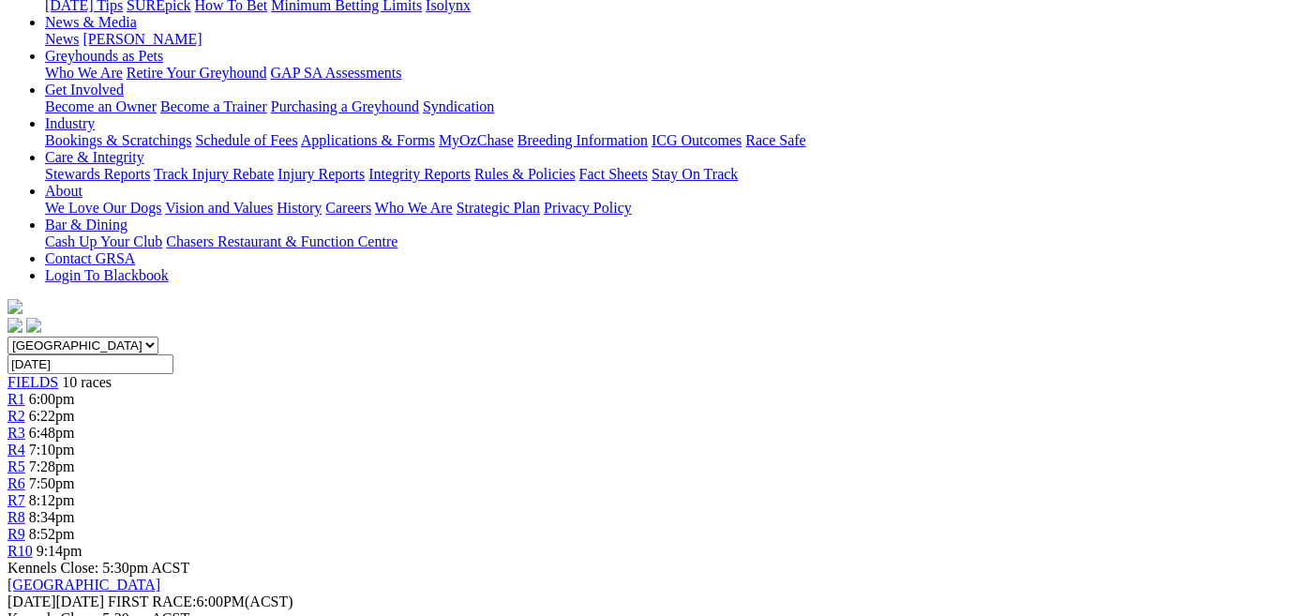
scroll to position [255, 0]
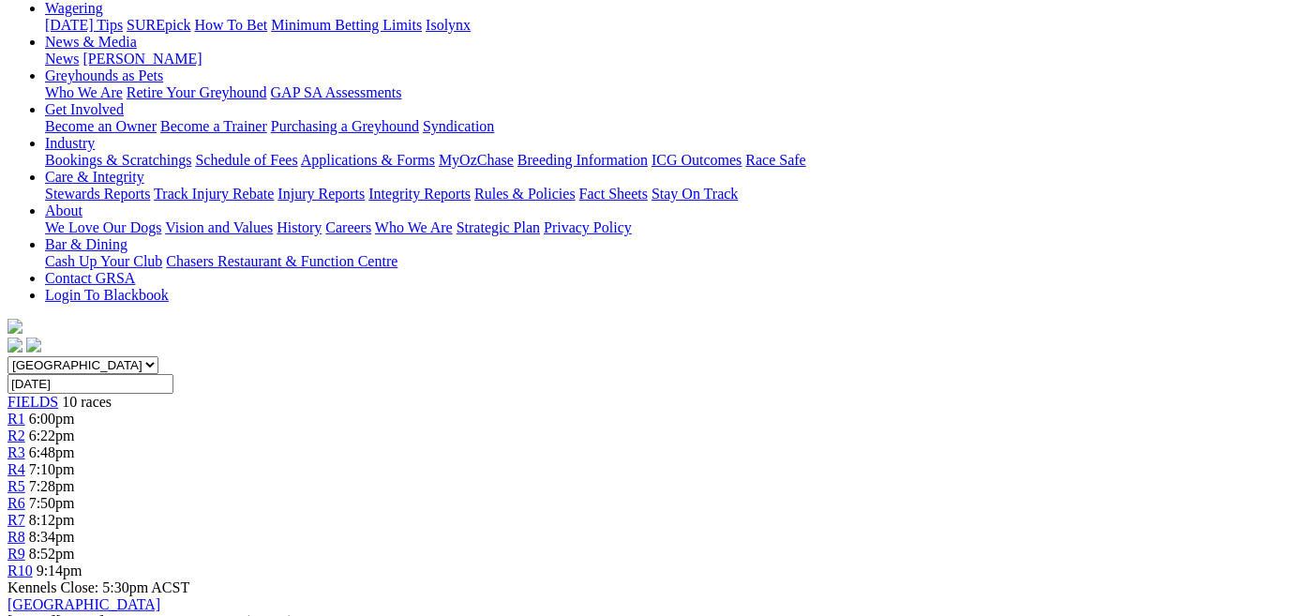
click at [25, 478] on span "R5" at bounding box center [16, 486] width 18 height 16
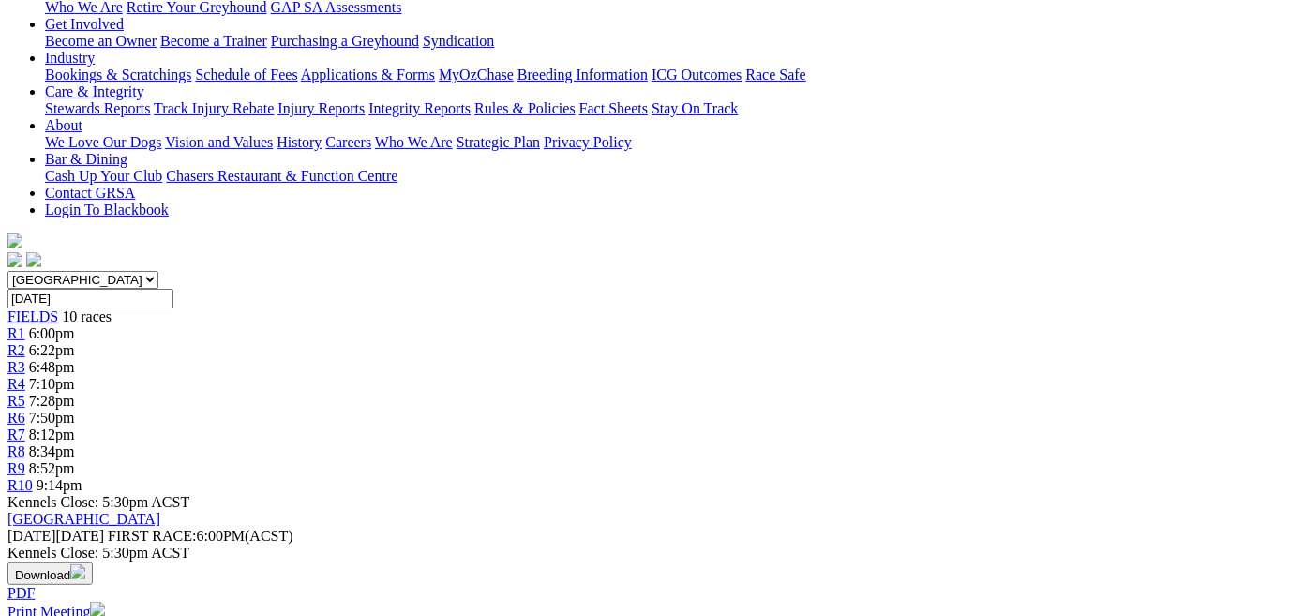
scroll to position [255, 0]
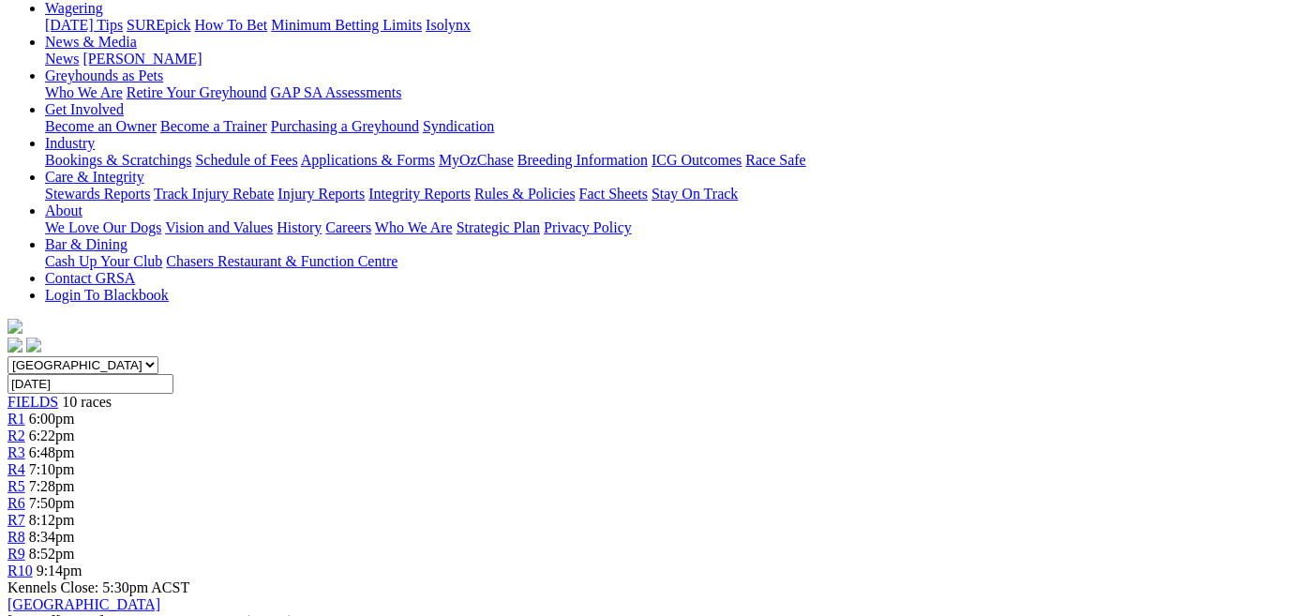
click at [25, 461] on link "R4" at bounding box center [16, 469] width 18 height 16
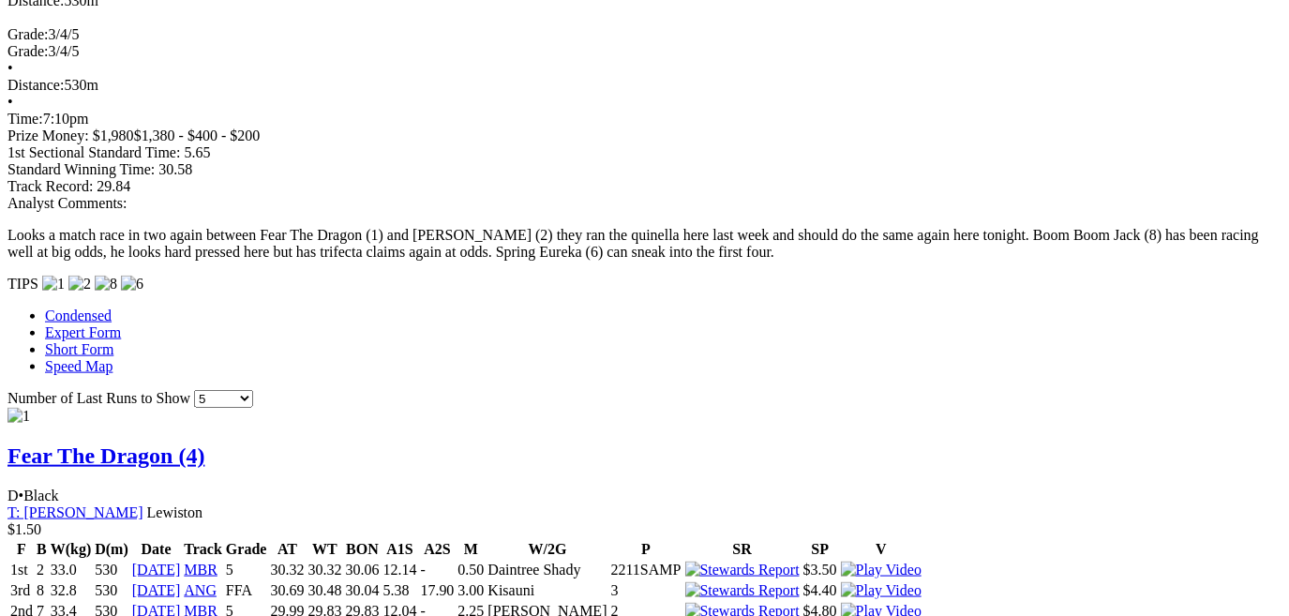
scroll to position [1448, 0]
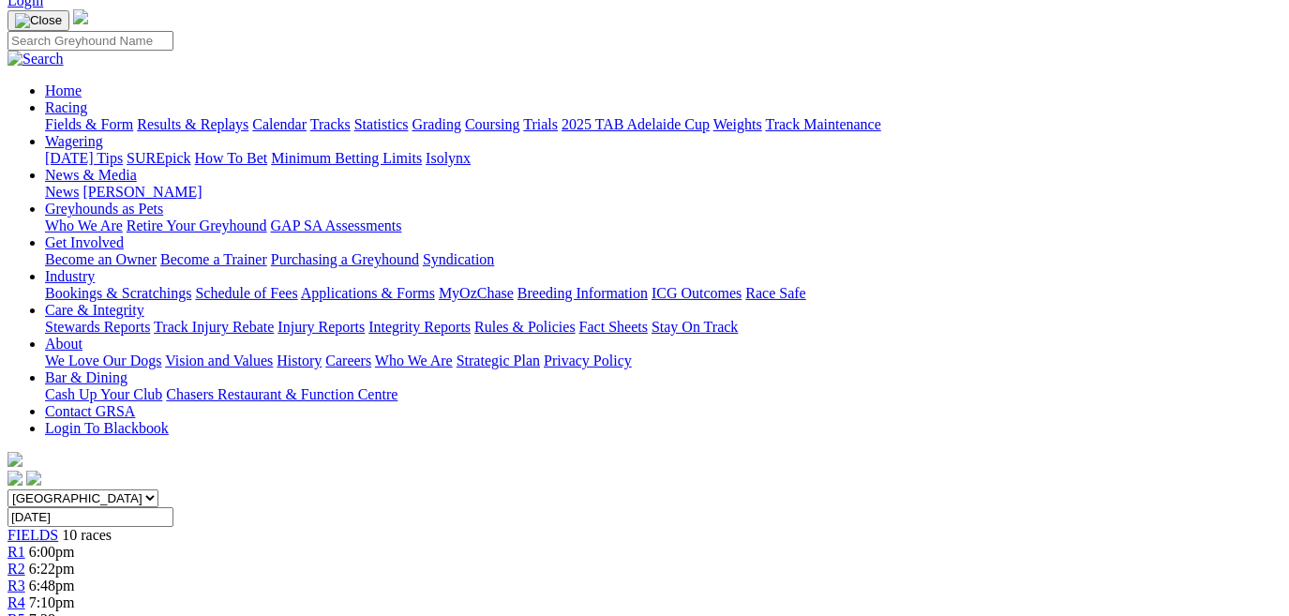
scroll to position [84, 0]
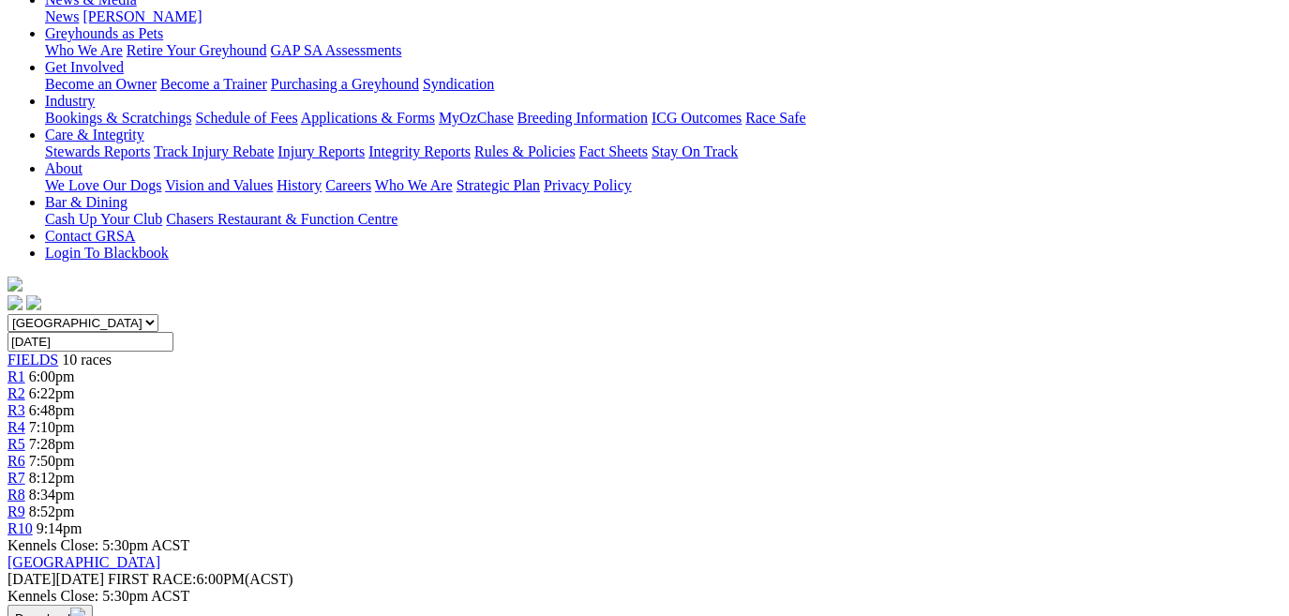
scroll to position [255, 0]
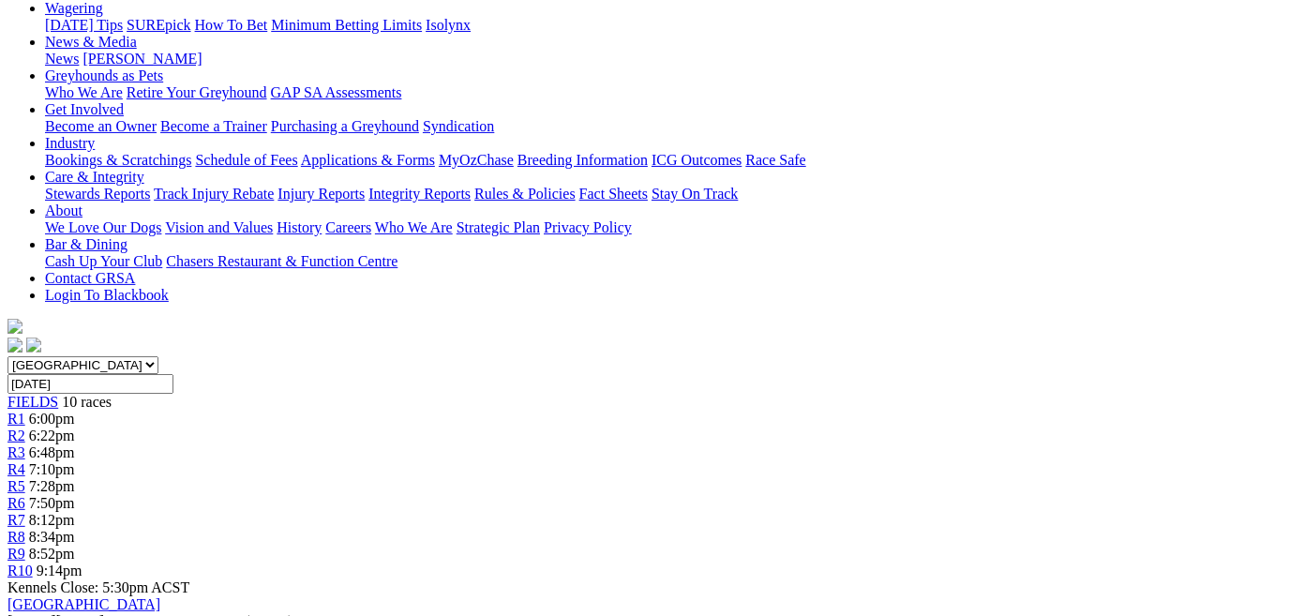
click at [25, 495] on span "R6" at bounding box center [16, 503] width 18 height 16
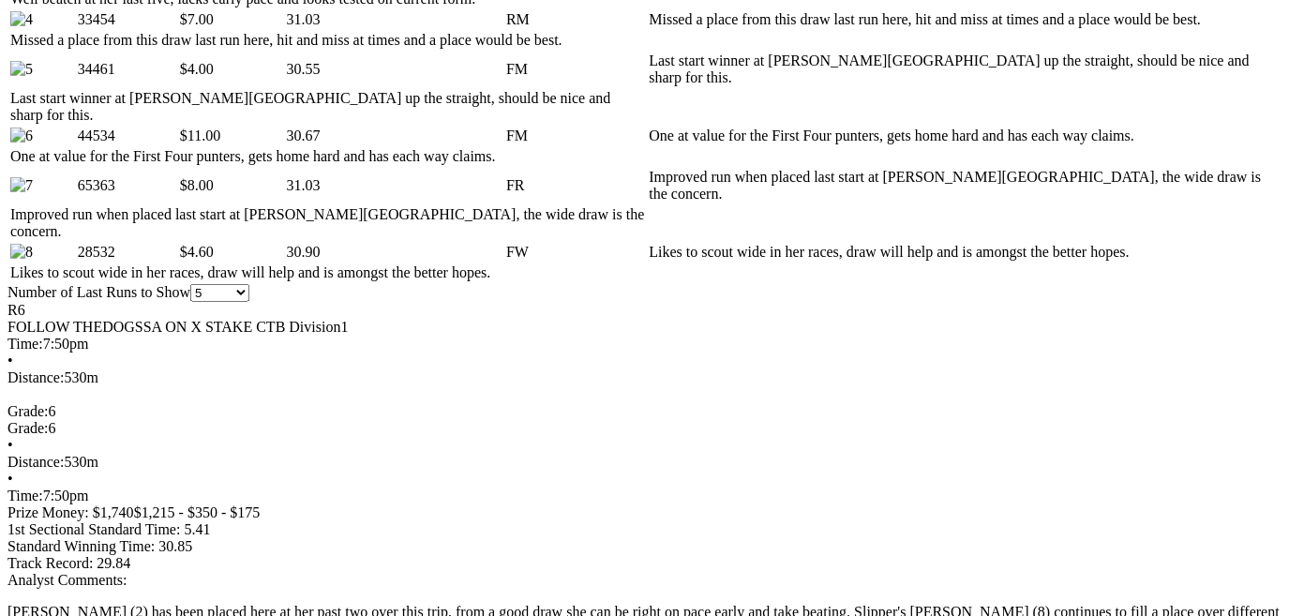
scroll to position [1192, 0]
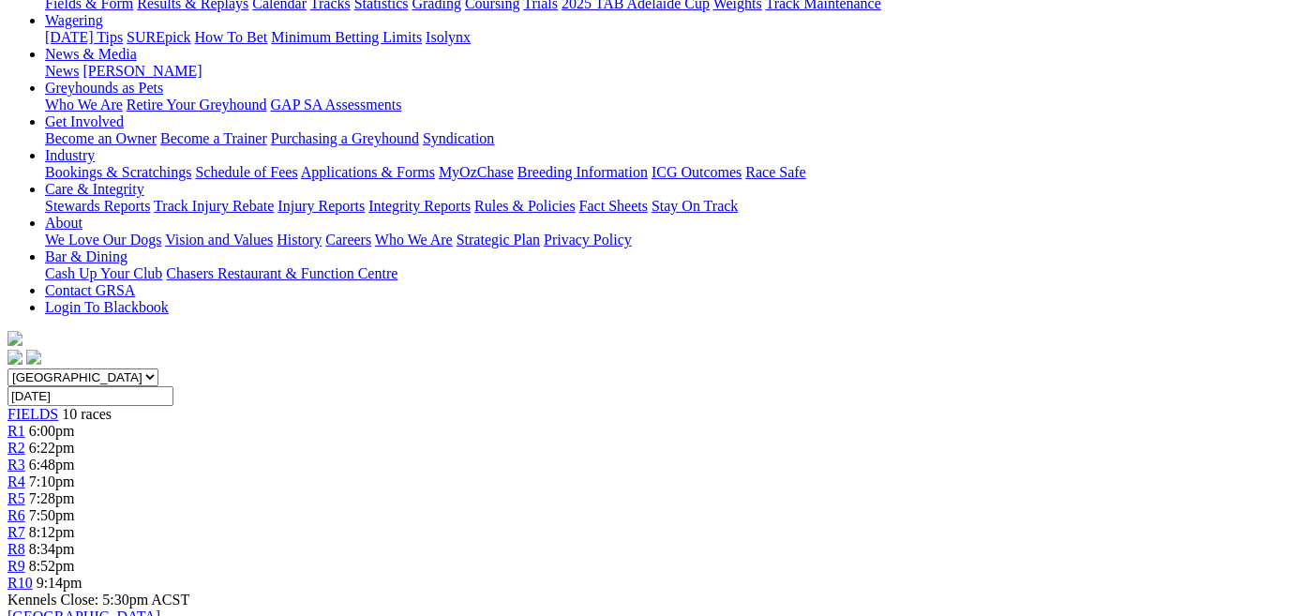
scroll to position [170, 0]
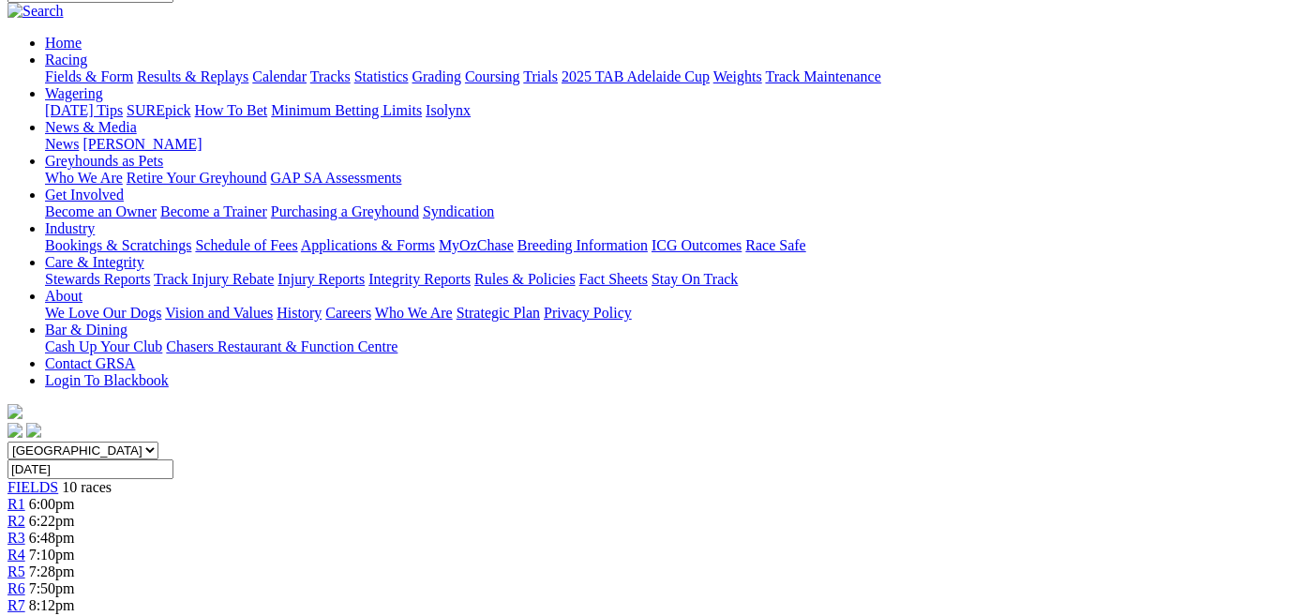
click at [25, 597] on span "R7" at bounding box center [16, 605] width 18 height 16
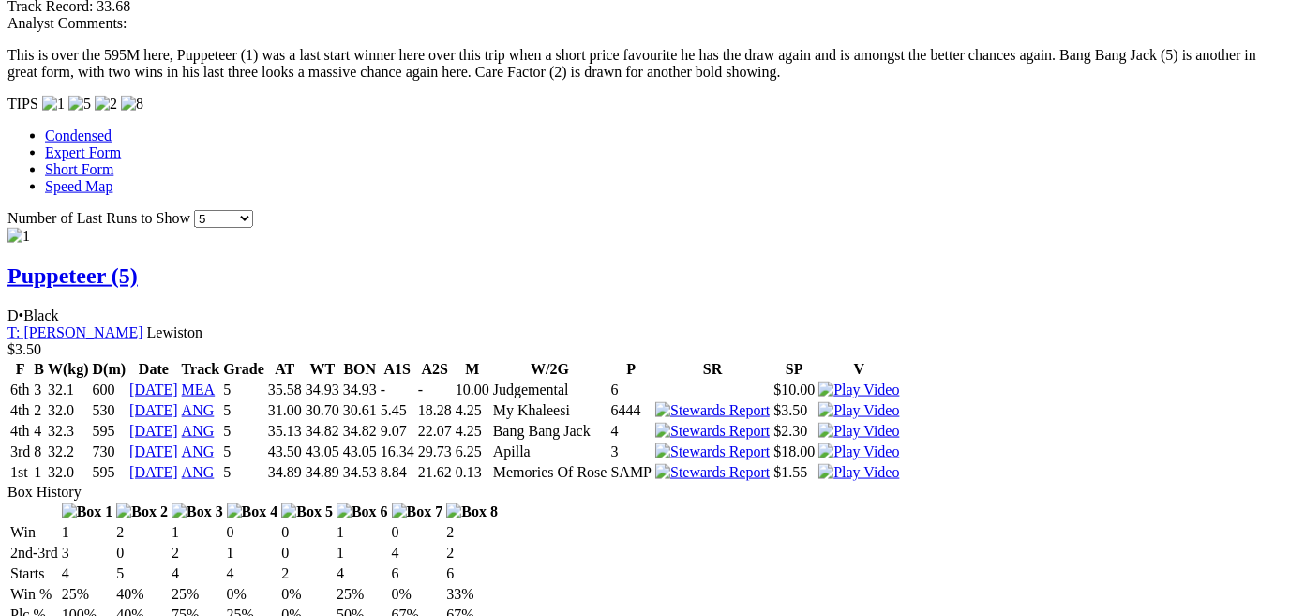
scroll to position [1704, 0]
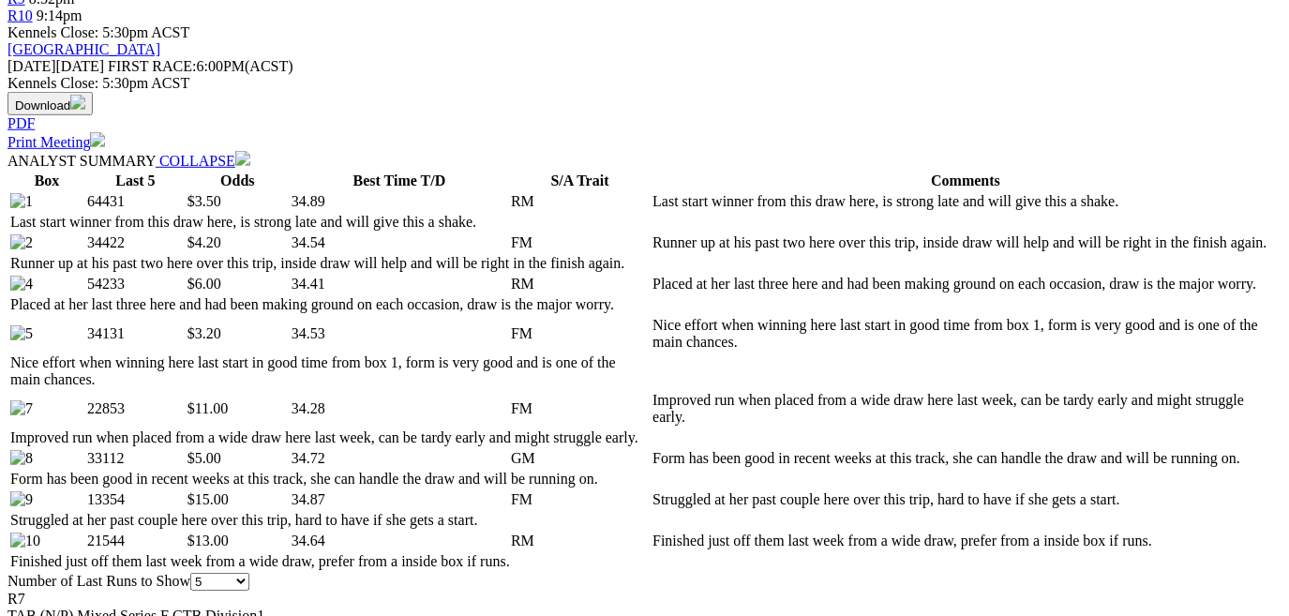
scroll to position [767, 0]
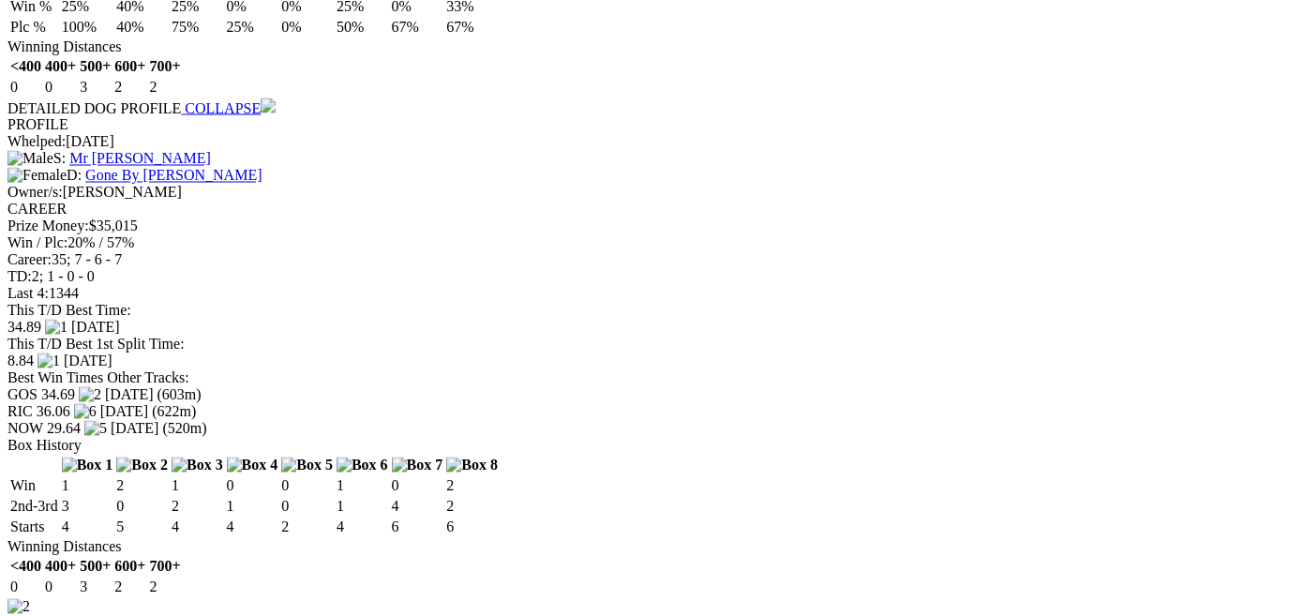
scroll to position [2215, 0]
